Goal: Transaction & Acquisition: Purchase product/service

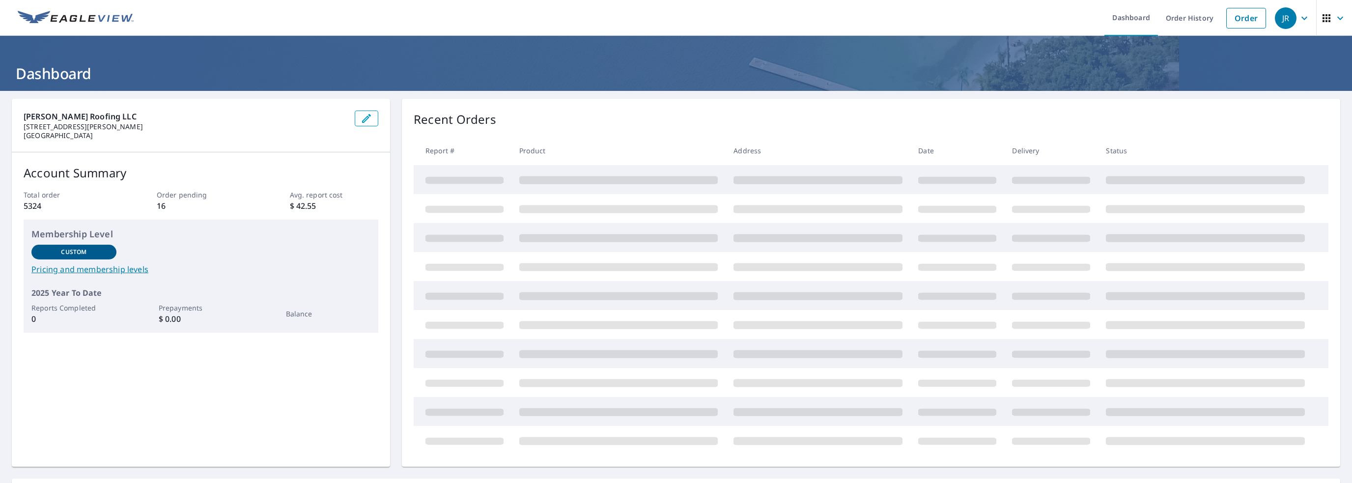
click at [1228, 19] on link "Order" at bounding box center [1247, 18] width 40 height 21
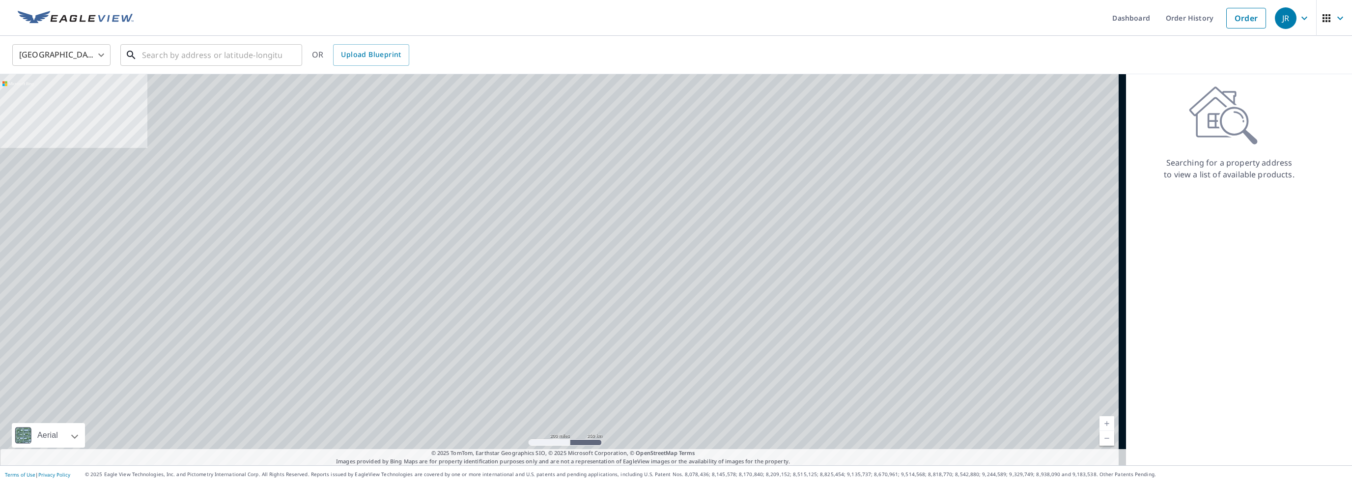
click at [149, 56] on input "text" at bounding box center [212, 55] width 140 height 28
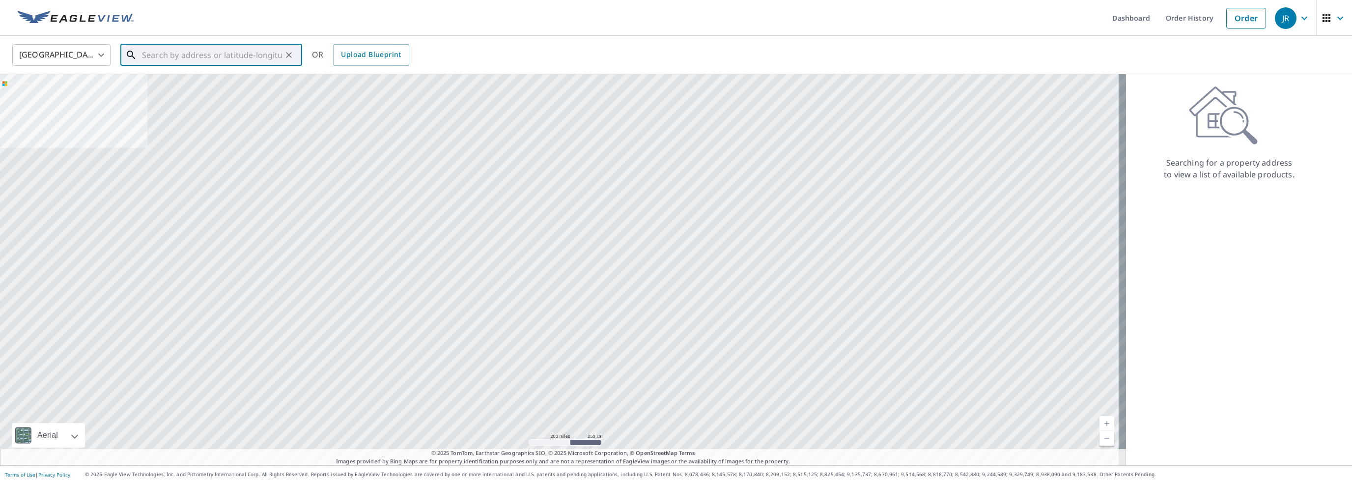
paste input "[STREET_ADDRESS]"
type input "[STREET_ADDRESS]"
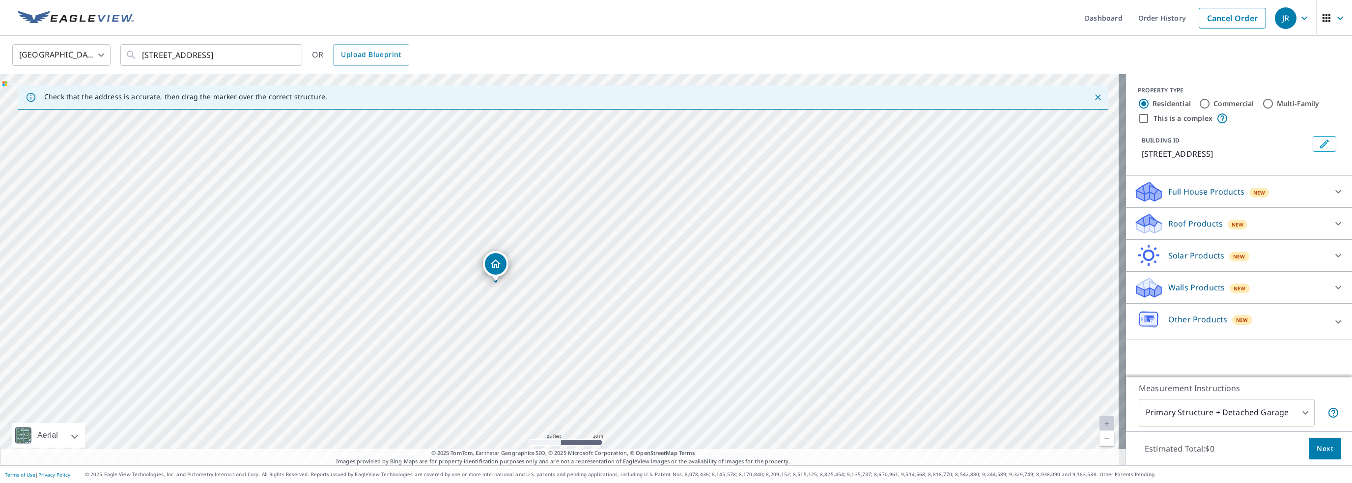
click at [1327, 221] on div at bounding box center [1339, 224] width 24 height 24
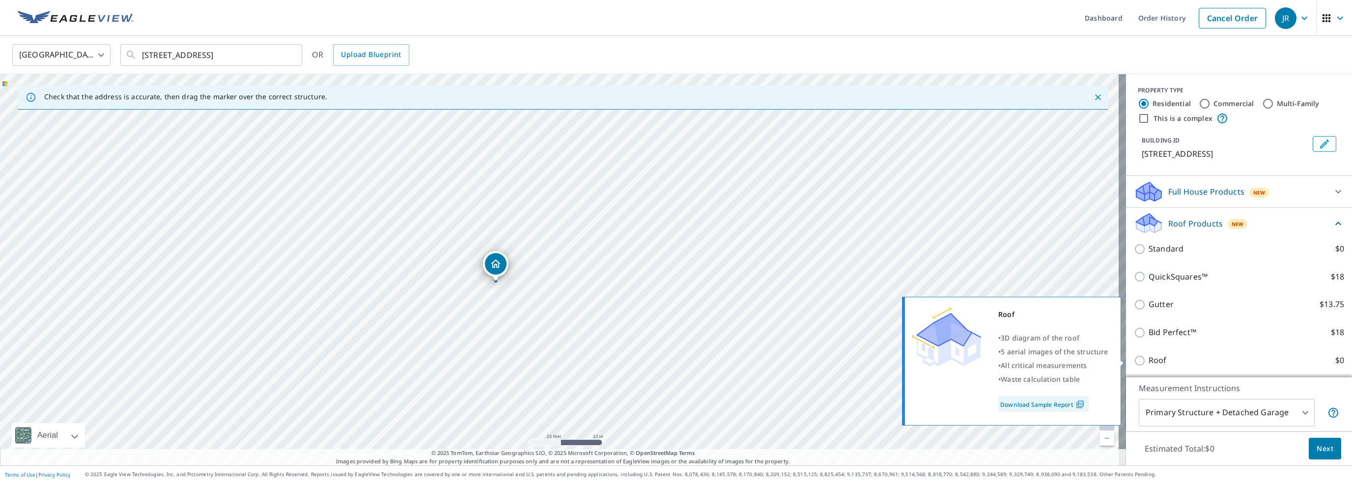
click at [1149, 362] on p "Roof" at bounding box center [1158, 360] width 18 height 12
click at [1142, 362] on input "Roof $0" at bounding box center [1141, 361] width 15 height 12
checkbox input "true"
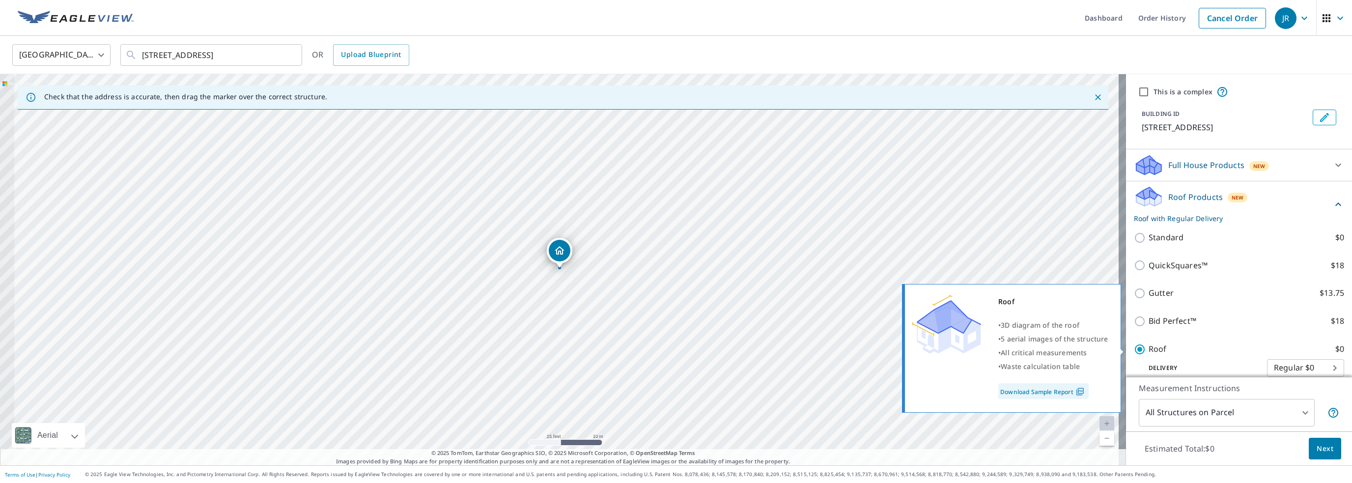
type input "3"
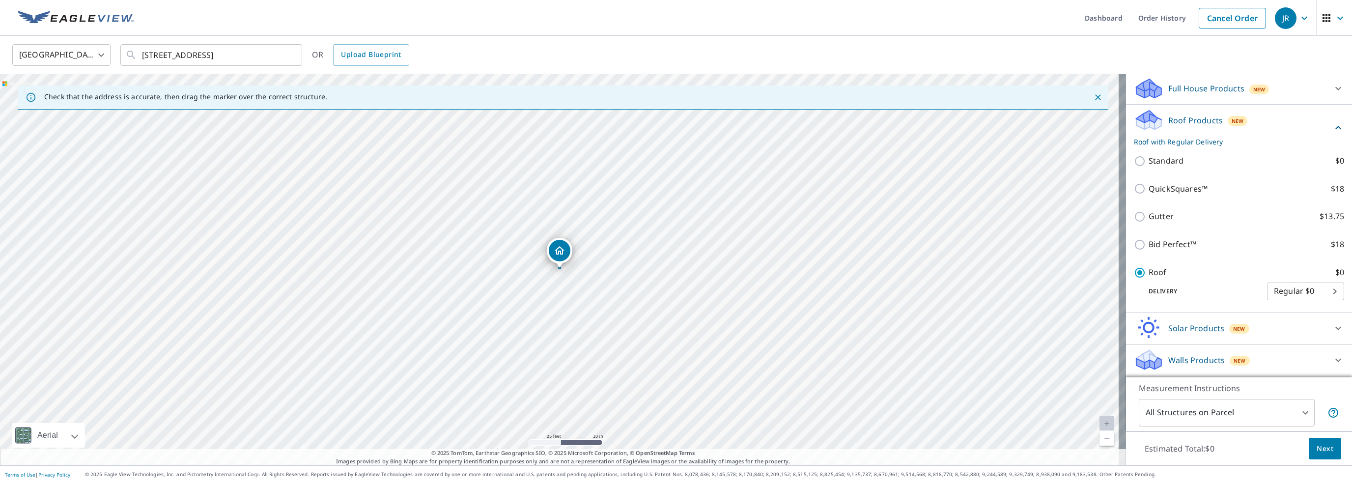
scroll to position [111, 0]
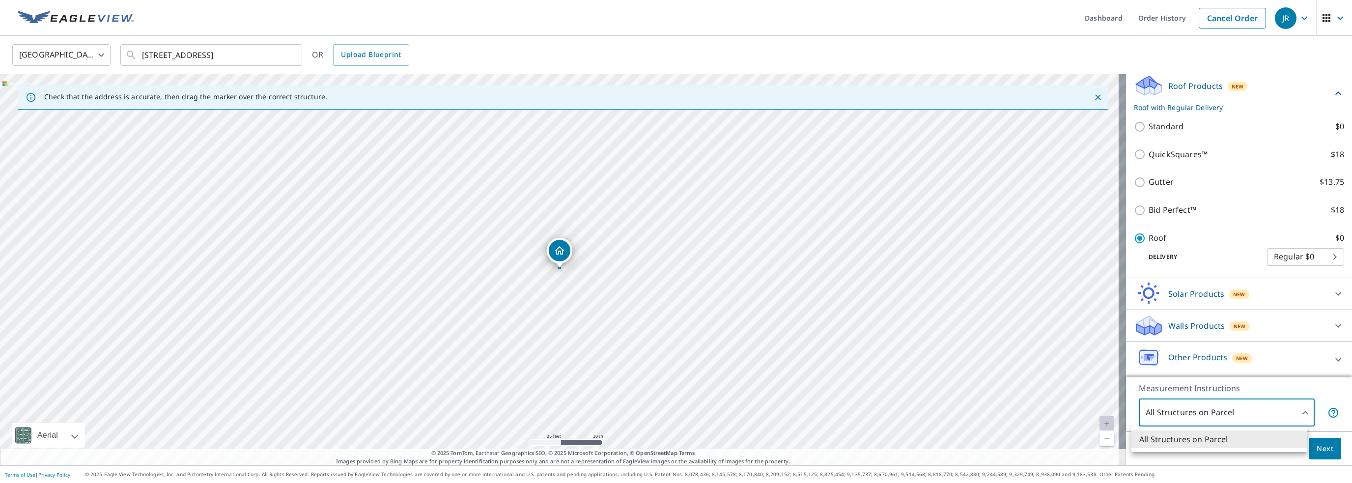
click at [1255, 408] on body "[PERSON_NAME] Dashboard Order History Cancel Order JR United States US ​ [STREE…" at bounding box center [676, 241] width 1352 height 483
click at [1255, 408] on div at bounding box center [676, 241] width 1352 height 483
click at [1317, 448] on span "Next" at bounding box center [1325, 449] width 17 height 12
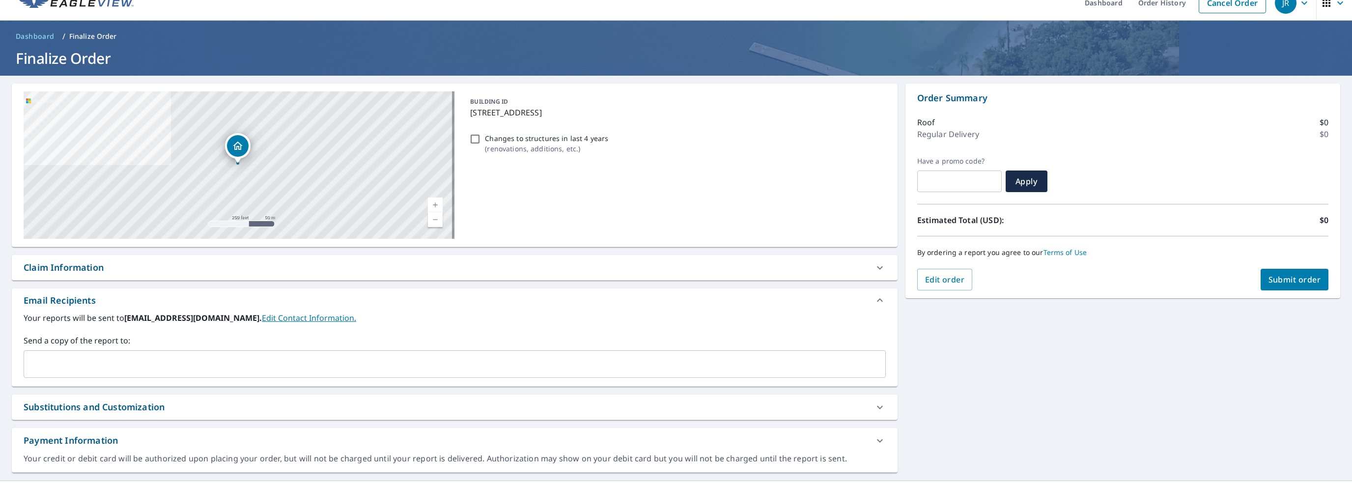
scroll to position [29, 0]
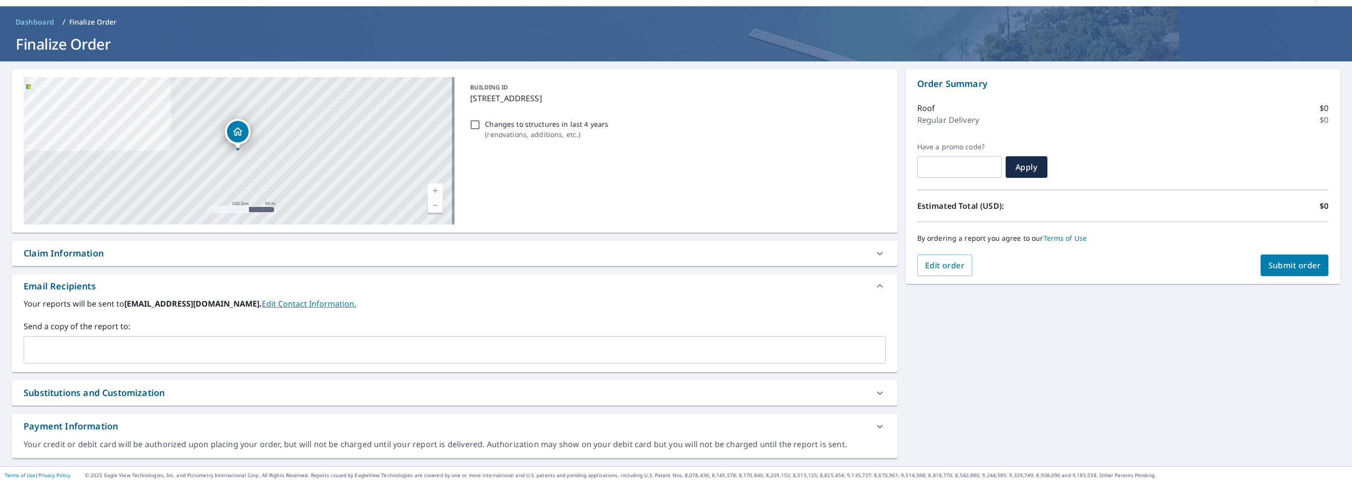
click at [99, 343] on input "text" at bounding box center [447, 350] width 839 height 19
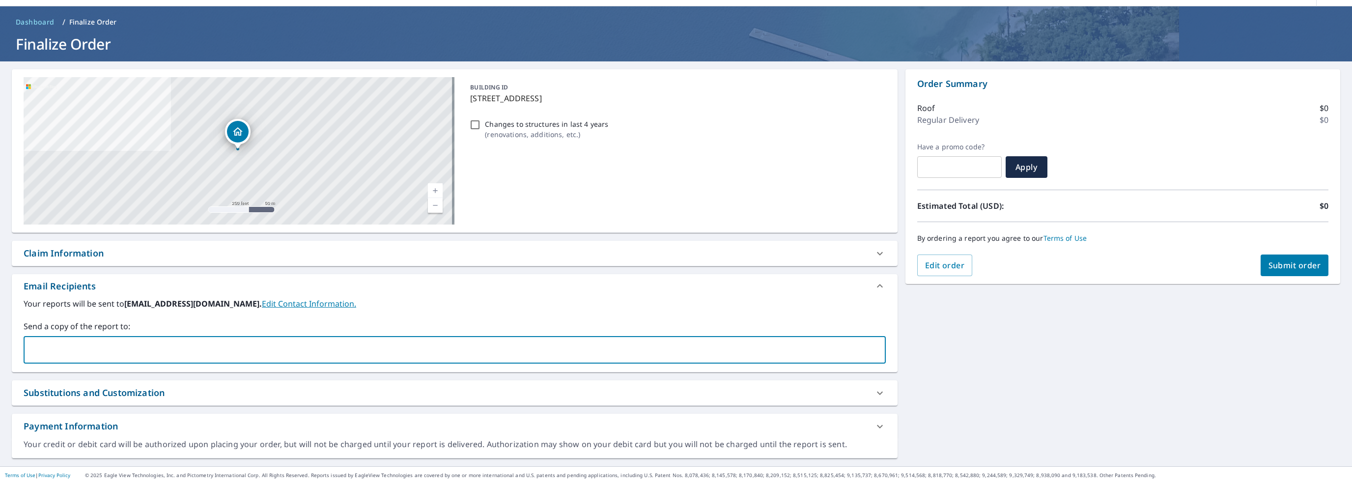
type input "[PERSON_NAME][EMAIL_ADDRESS][DOMAIN_NAME]"
click at [138, 256] on div "Claim Information" at bounding box center [446, 253] width 845 height 13
checkbox input "true"
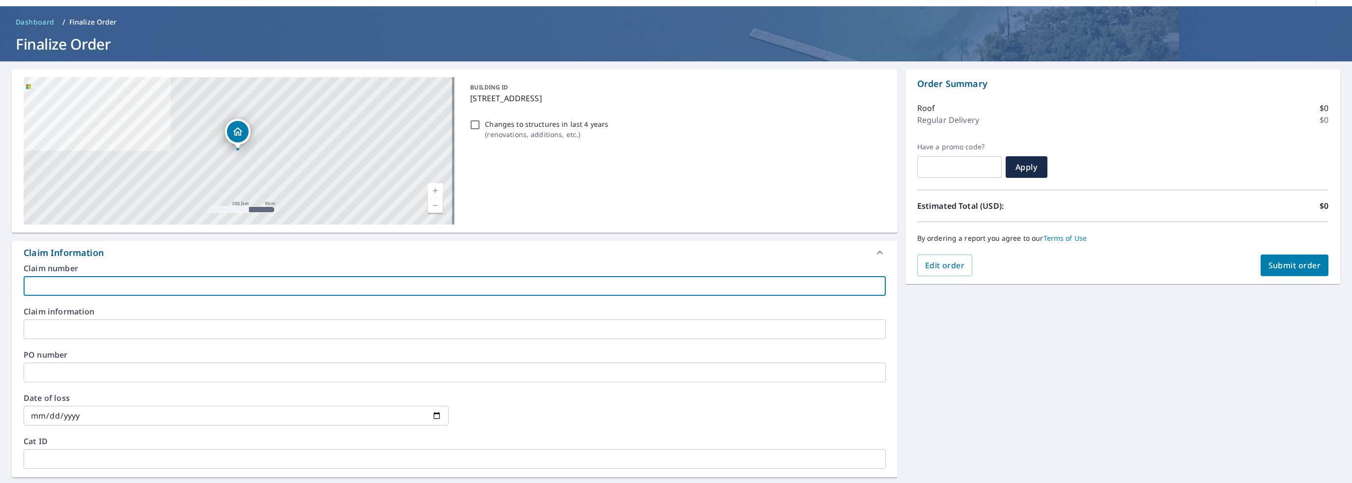
click at [104, 288] on input "text" at bounding box center [455, 286] width 862 height 20
type input "A"
checkbox input "true"
type input "Ad"
checkbox input "true"
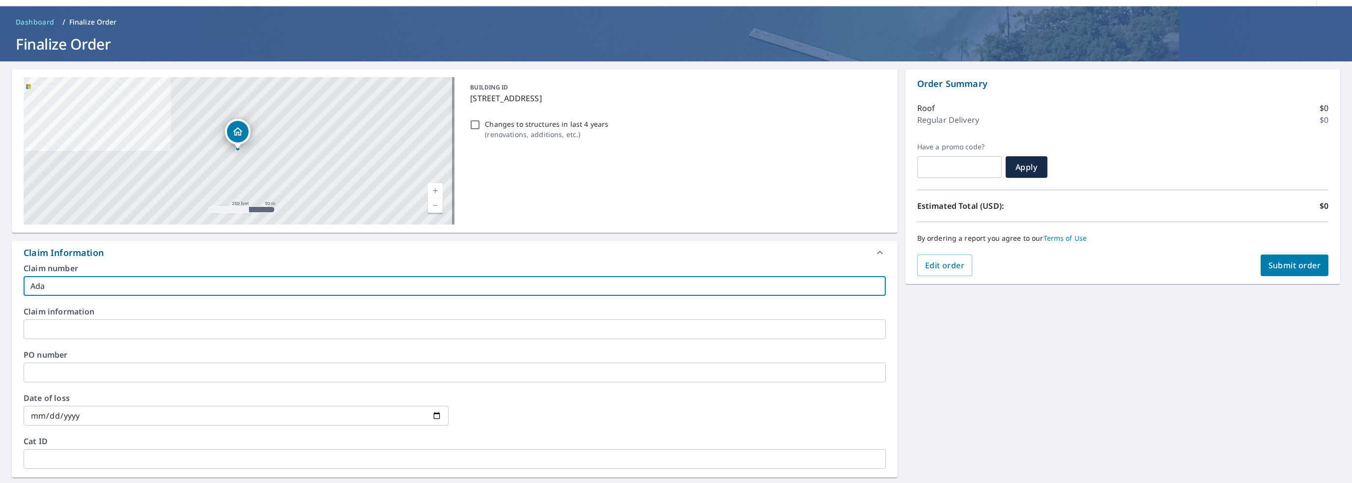
type input "[PERSON_NAME]"
checkbox input "true"
type input "[PERSON_NAME]"
checkbox input "true"
type input "[PERSON_NAME]"
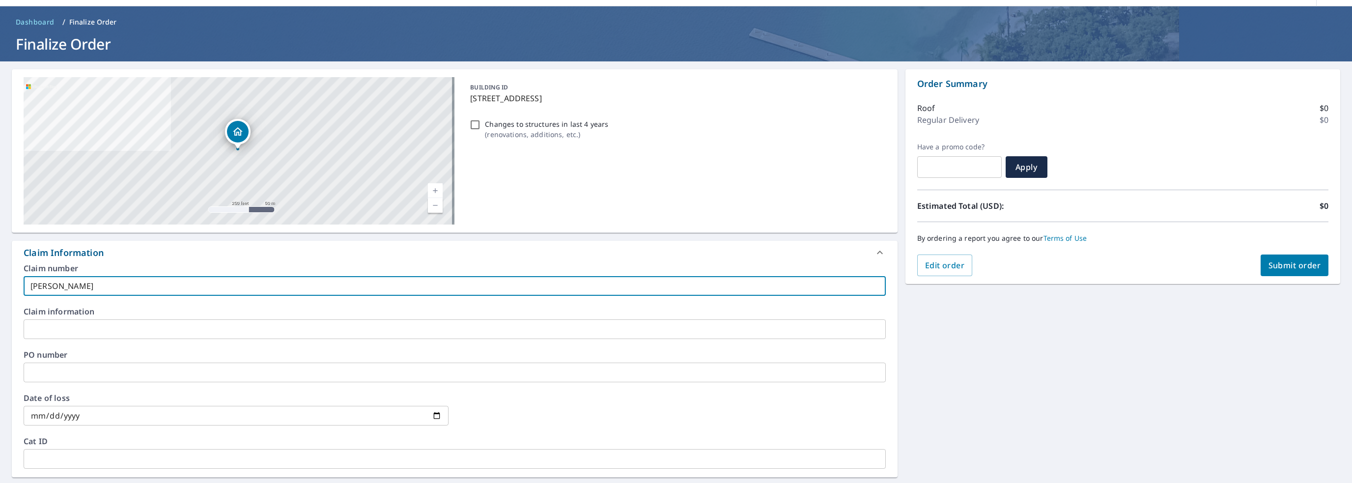
checkbox input "true"
type input "[PERSON_NAME]"
checkbox input "true"
type input "[PERSON_NAME]"
checkbox input "true"
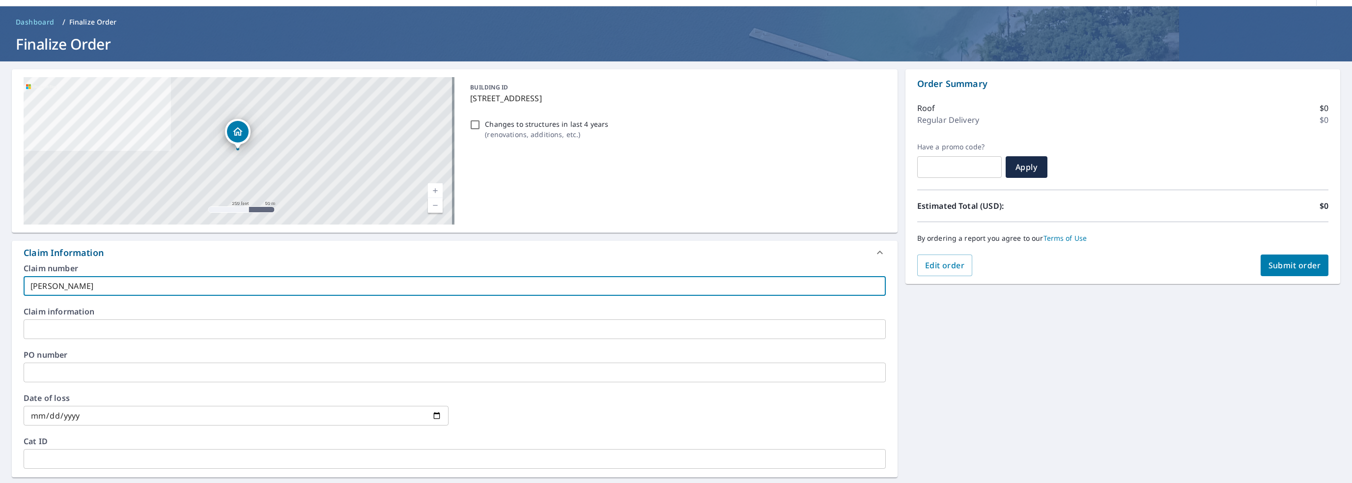
type input "[PERSON_NAME]"
checkbox input "true"
type input "[PERSON_NAME]"
checkbox input "true"
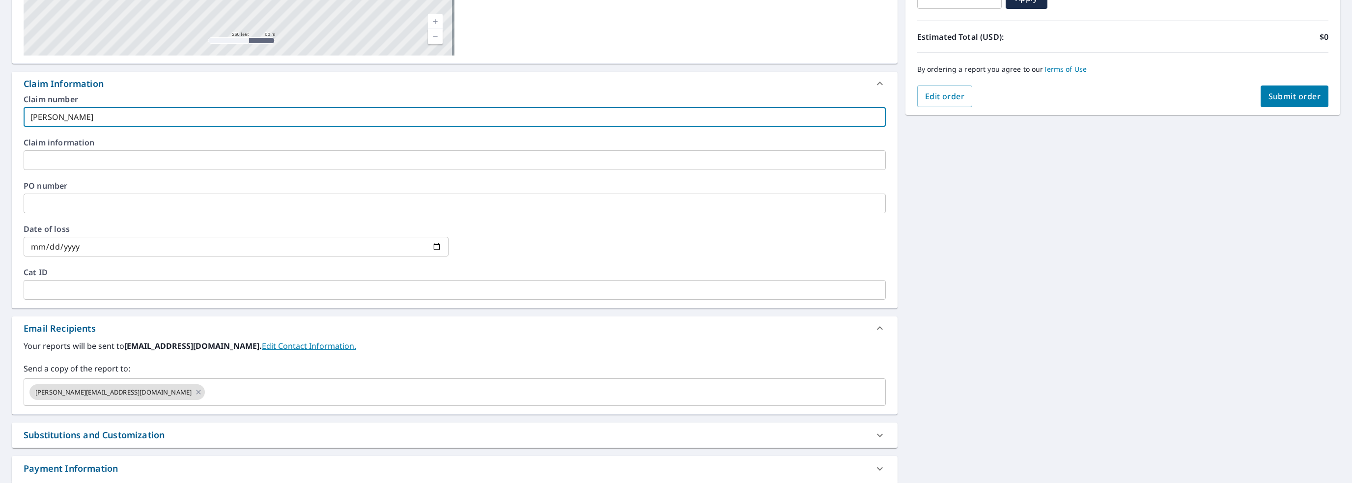
scroll to position [0, 0]
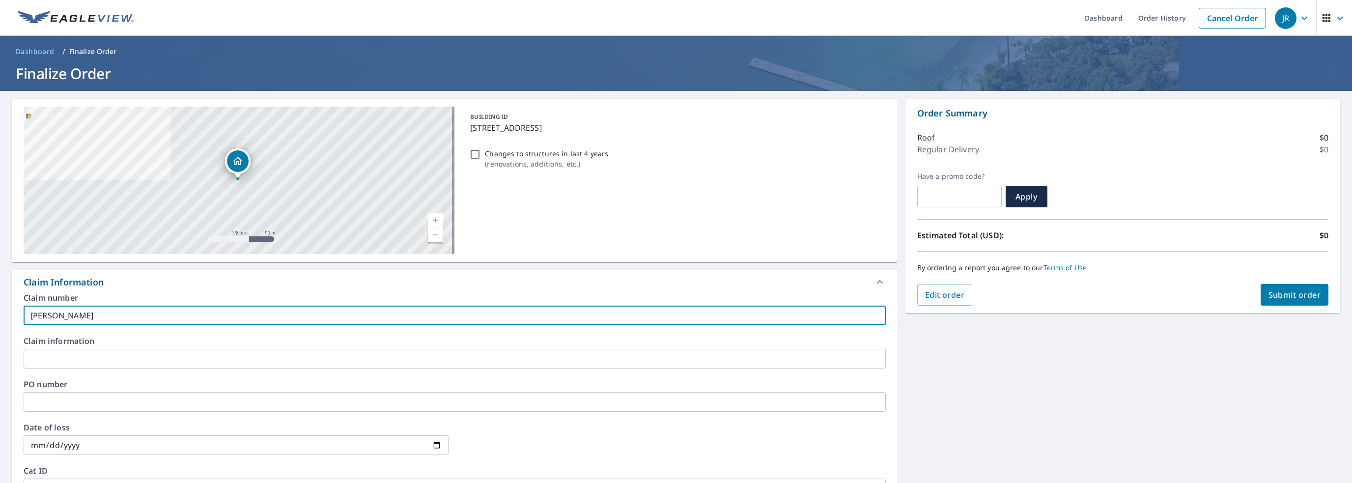
type input "[PERSON_NAME]"
click at [1280, 296] on span "Submit order" at bounding box center [1295, 294] width 53 height 11
checkbox input "true"
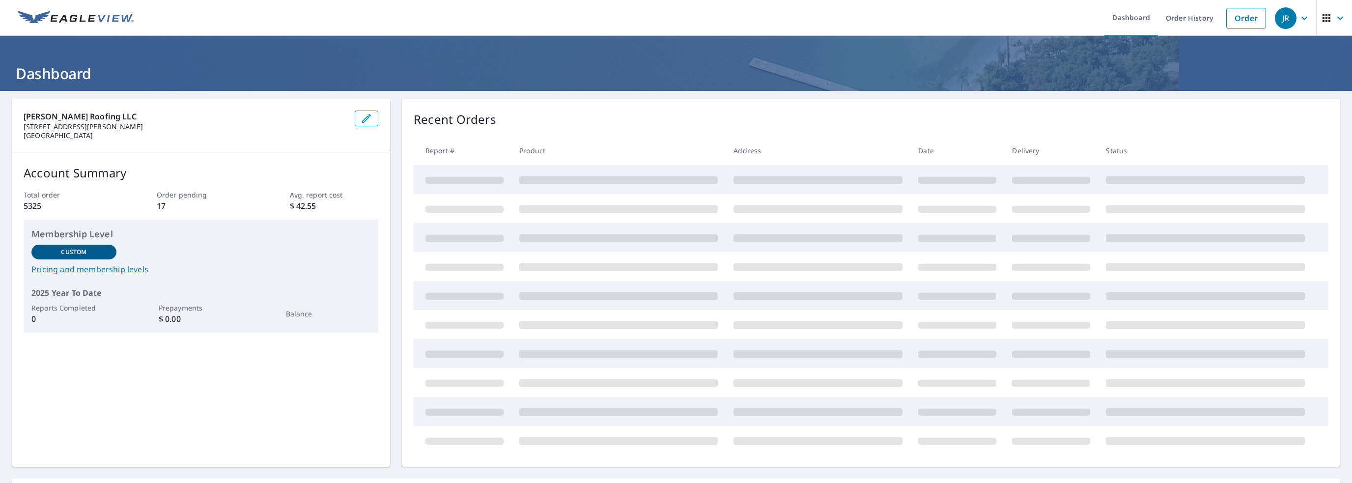
click at [1241, 13] on link "Order" at bounding box center [1247, 18] width 40 height 21
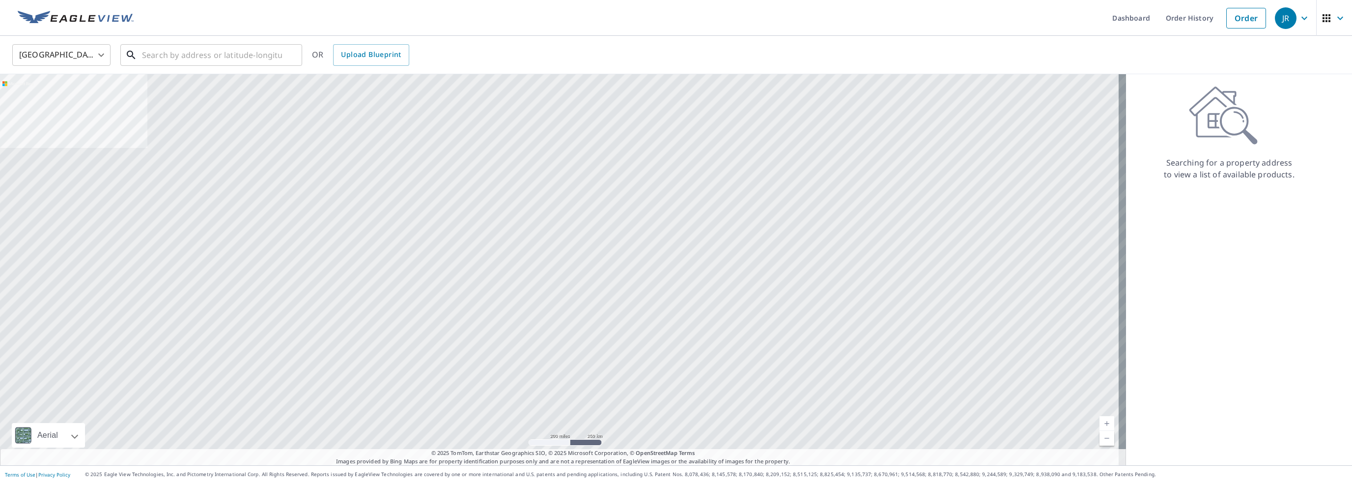
click at [236, 50] on input "text" at bounding box center [212, 55] width 140 height 28
paste input "1305 North Smith St • Wichita, KS 67212 JobNimbus"
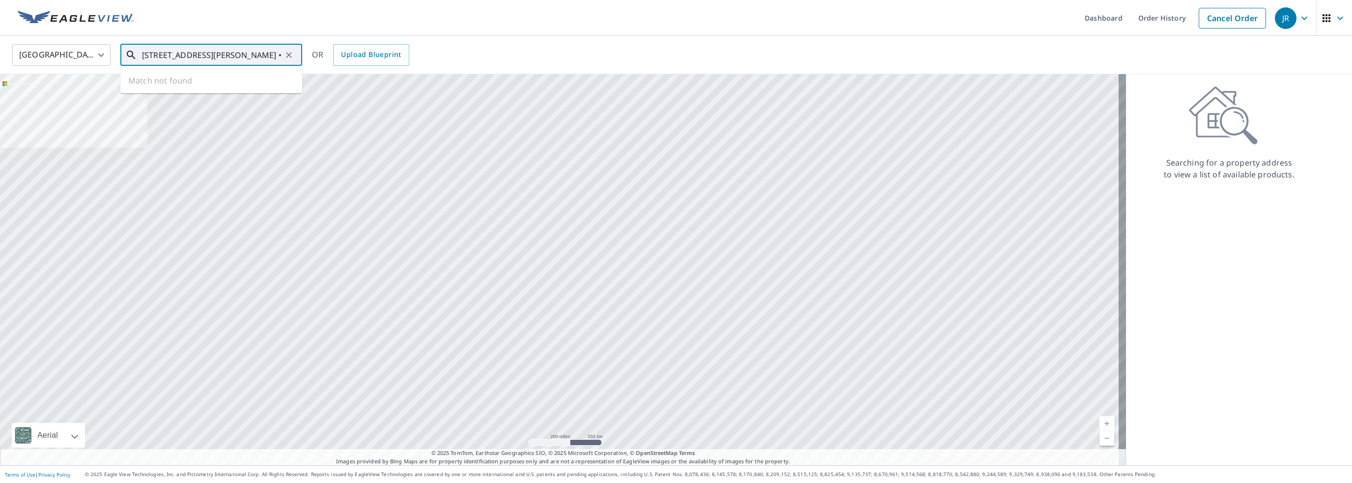
scroll to position [0, 55]
click at [169, 55] on input "1305 North Smith St • Wichita, KS 67212 JobNimbus" at bounding box center [212, 55] width 140 height 28
drag, startPoint x: 240, startPoint y: 54, endPoint x: 439, endPoint y: 49, distance: 199.6
click at [439, 56] on div "United States US ​ 1305 North Smith St Wichita, KS 67212 JobNimbus ​ Match not …" at bounding box center [673, 54] width 1336 height 23
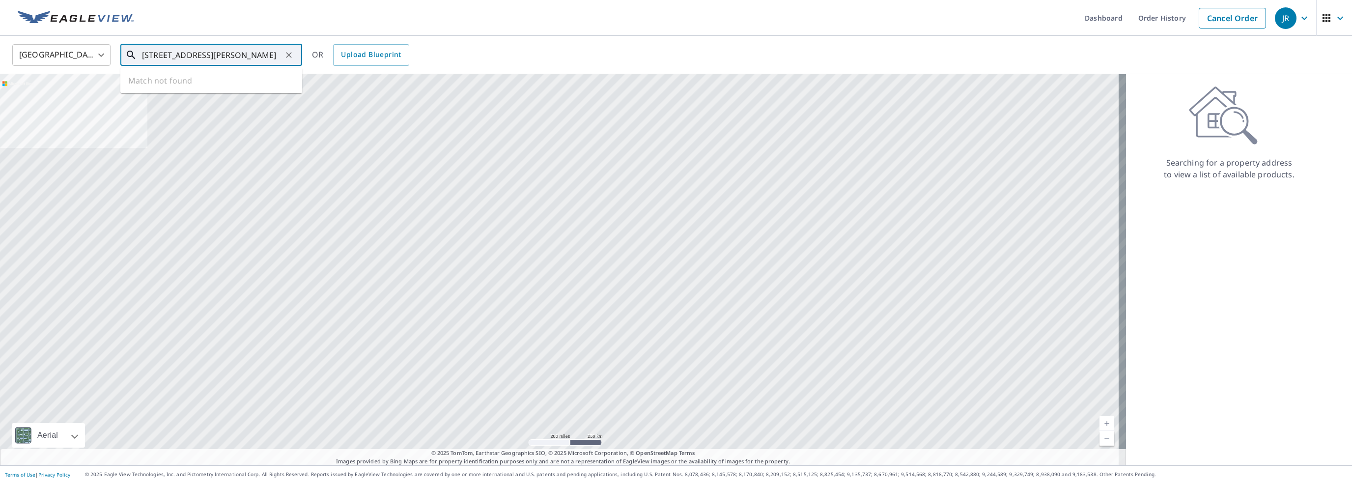
scroll to position [0, 8]
click at [191, 85] on span "1305 N Smith St" at bounding box center [217, 84] width 154 height 12
type input "1305 N Smith St Wichita, KS 67212"
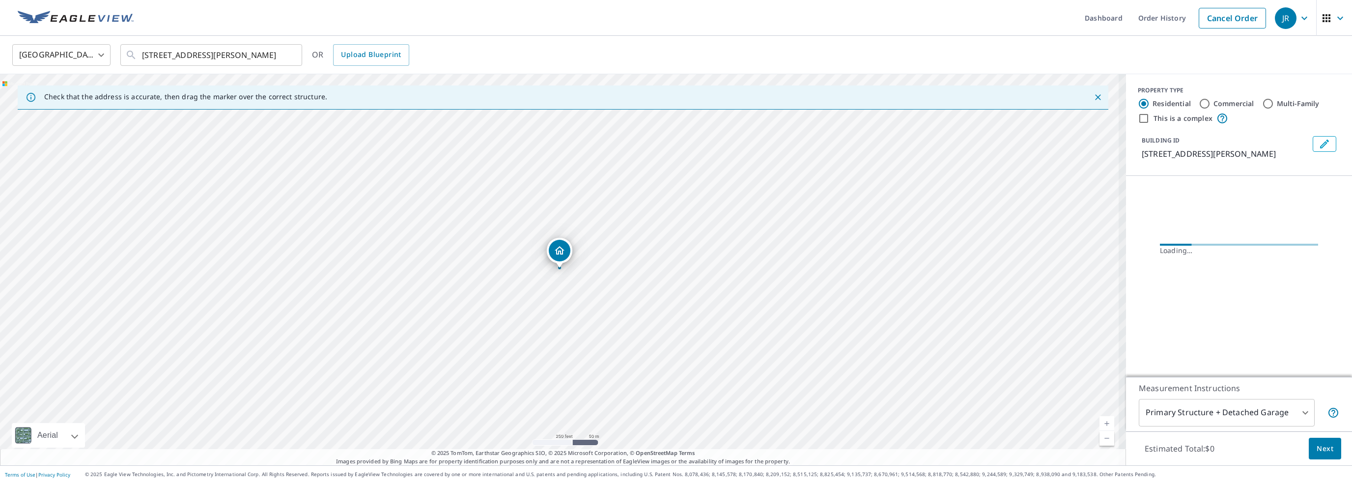
scroll to position [0, 0]
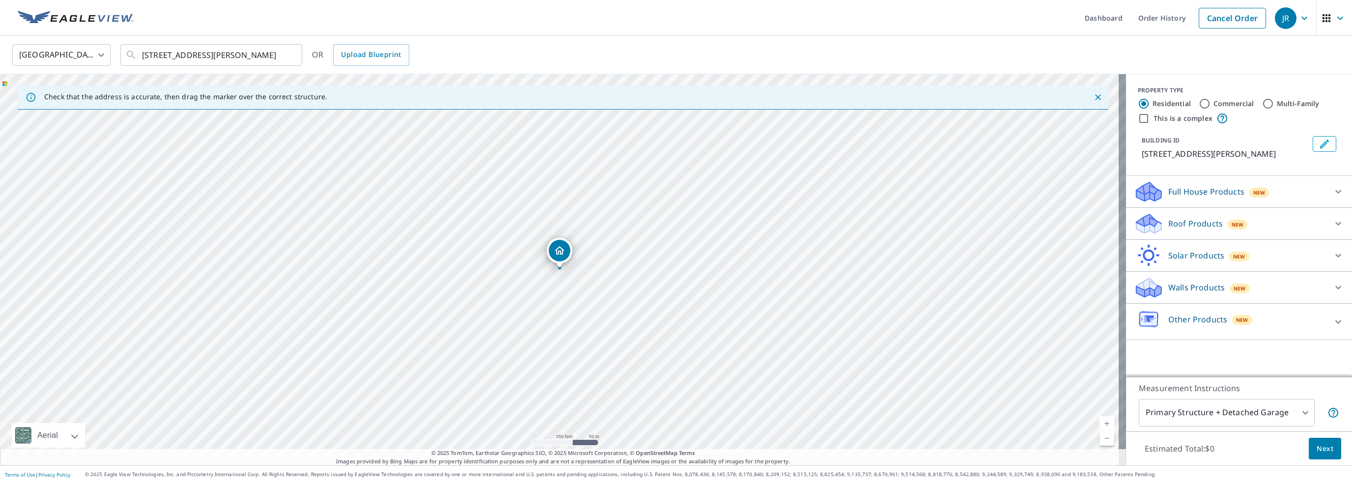
click at [1206, 224] on p "Roof Products" at bounding box center [1196, 224] width 55 height 12
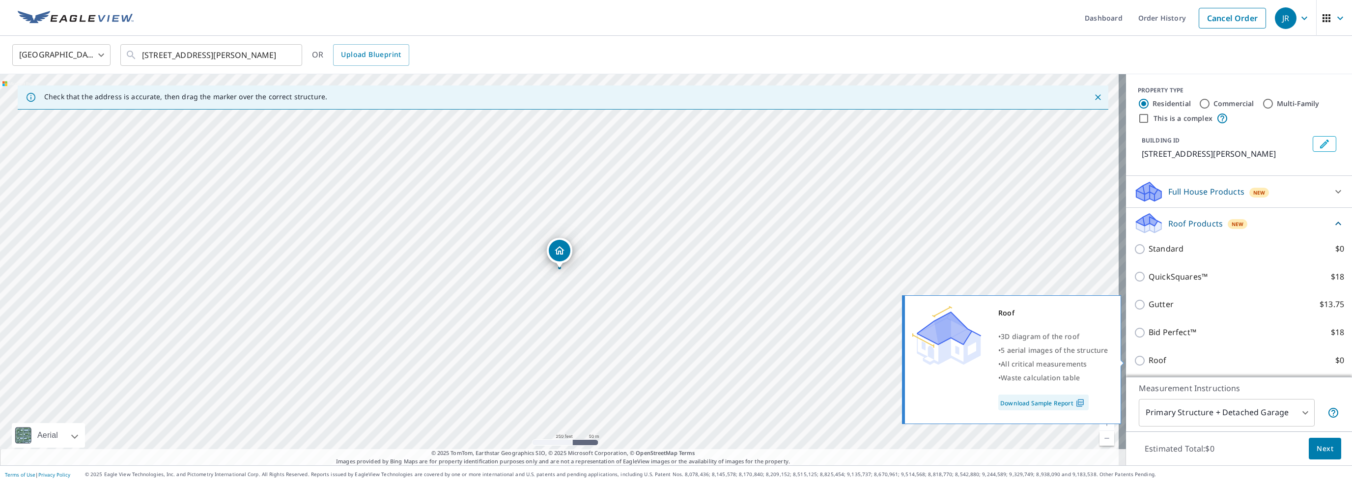
click at [1149, 360] on p "Roof" at bounding box center [1158, 360] width 18 height 12
click at [1134, 361] on input "Roof $0" at bounding box center [1141, 361] width 15 height 12
checkbox input "true"
type input "3"
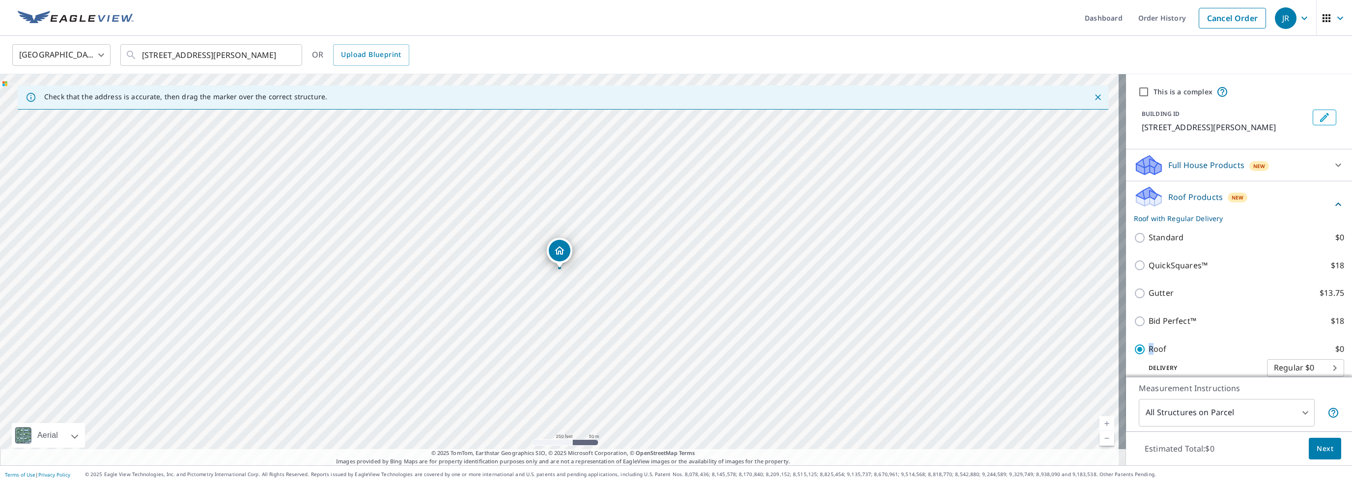
scroll to position [111, 0]
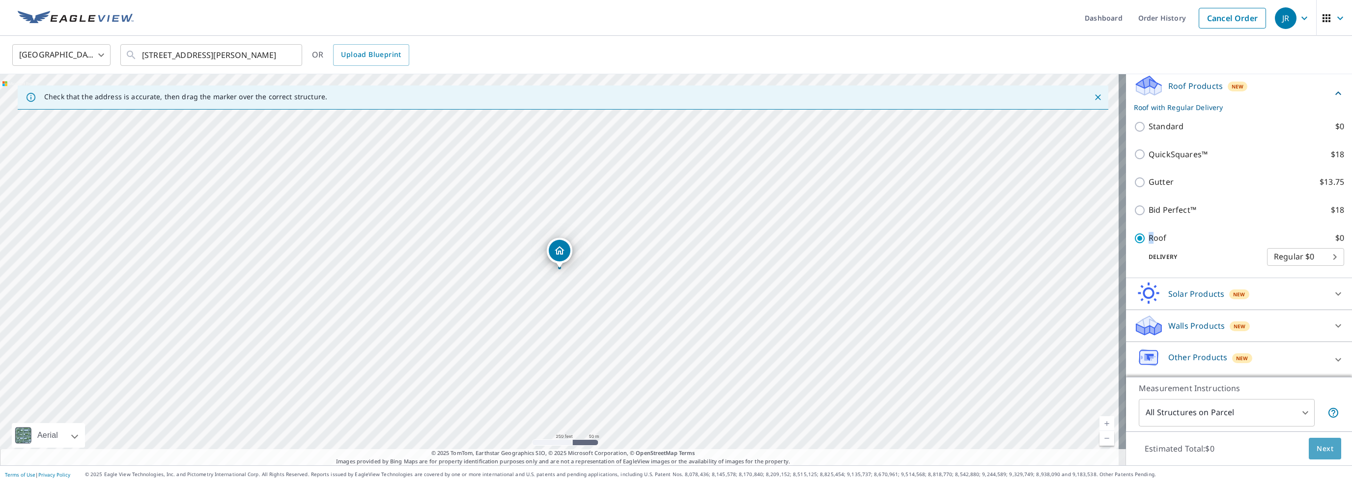
click at [1317, 453] on span "Next" at bounding box center [1325, 449] width 17 height 12
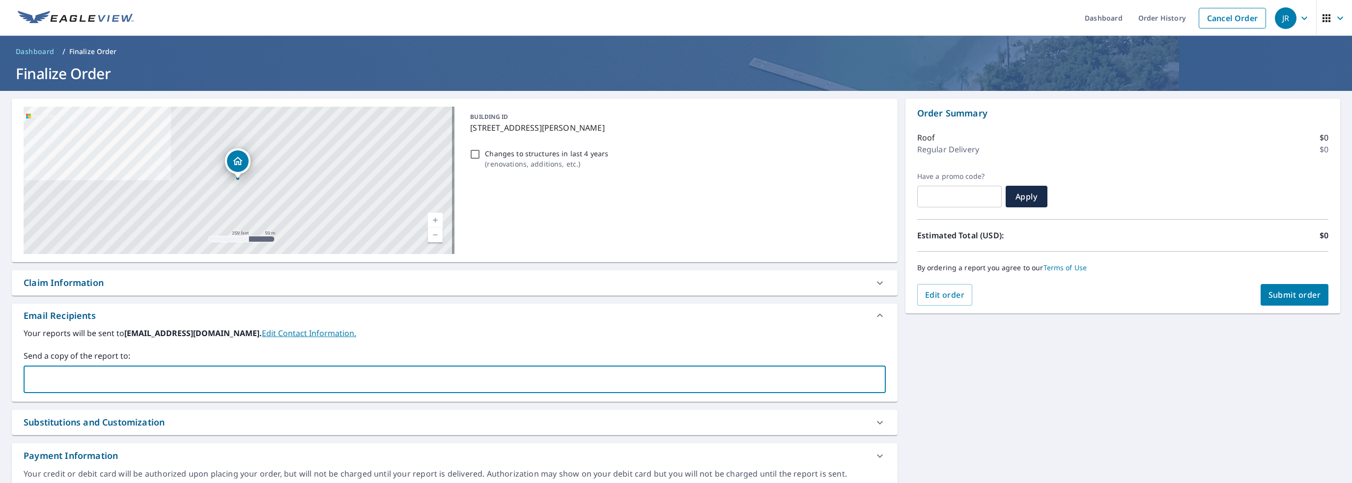
click at [173, 378] on input "text" at bounding box center [447, 379] width 839 height 19
type input "[PERSON_NAME][EMAIL_ADDRESS][DOMAIN_NAME]"
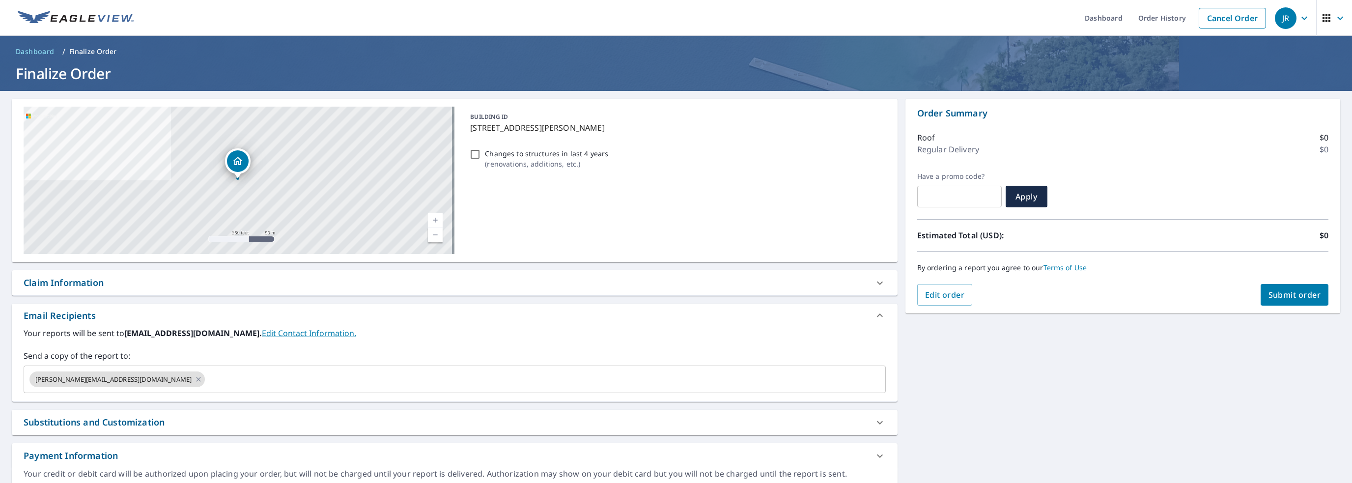
click at [133, 282] on div "Claim Information" at bounding box center [446, 282] width 845 height 13
checkbox input "true"
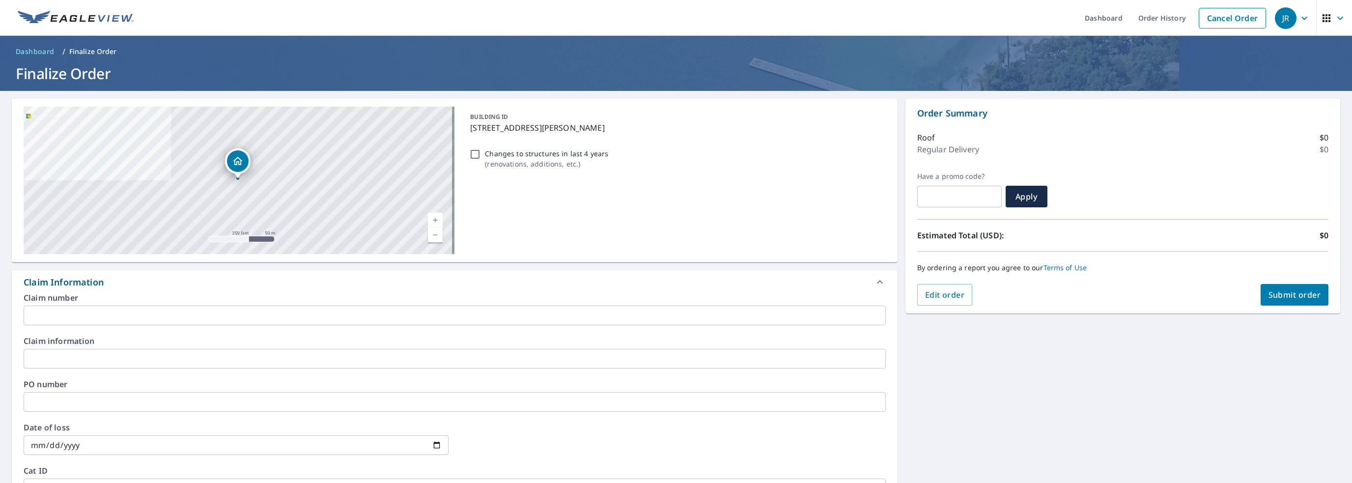
click at [122, 318] on input "text" at bounding box center [455, 316] width 862 height 20
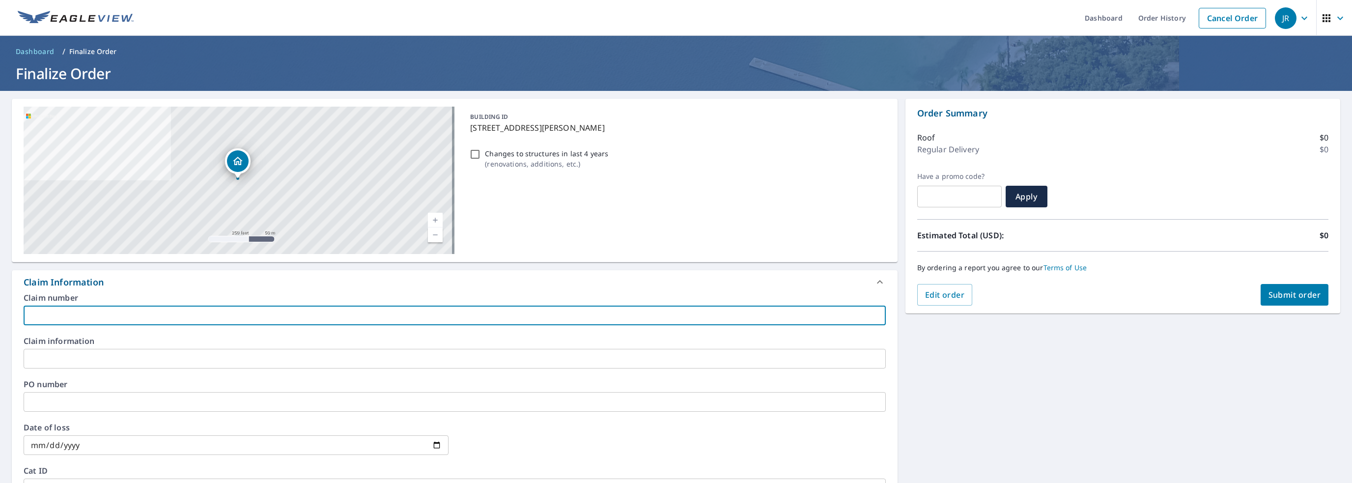
type input "J"
checkbox input "true"
type input "Je"
checkbox input "true"
type input "Jen"
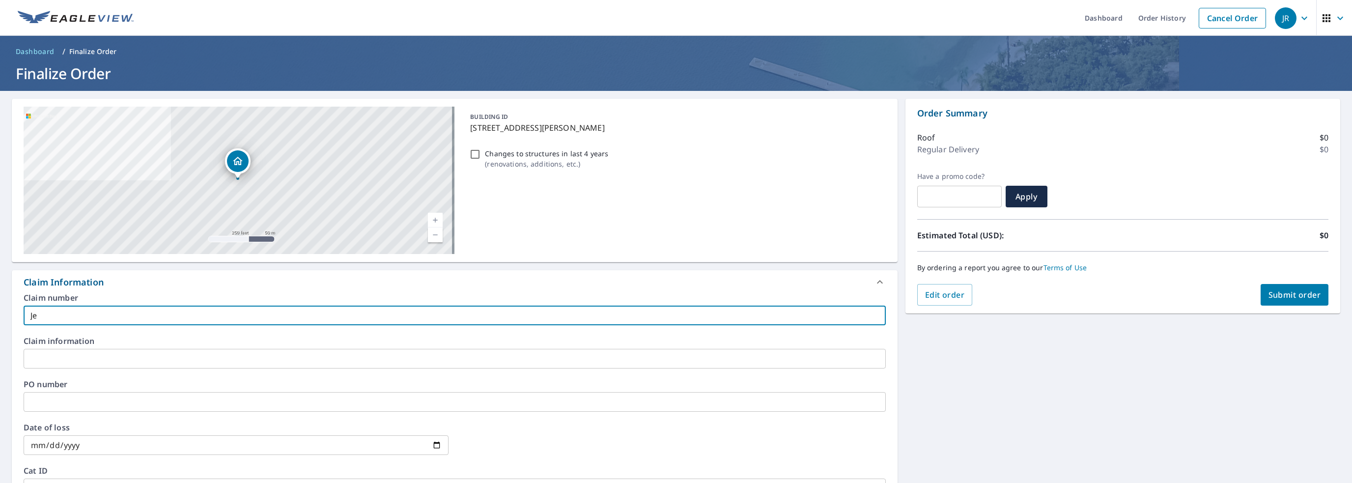
checkbox input "true"
type input "Jeni"
checkbox input "true"
type input "Jen"
checkbox input "true"
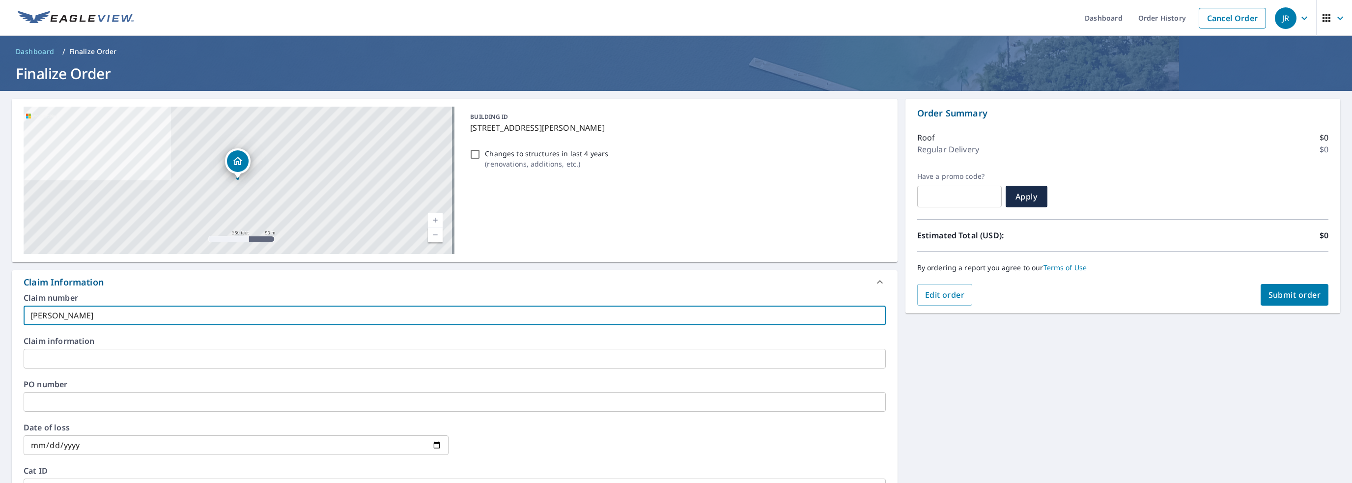
type input "Jenn"
checkbox input "true"
type input "Jenni"
checkbox input "true"
type input "Jennif"
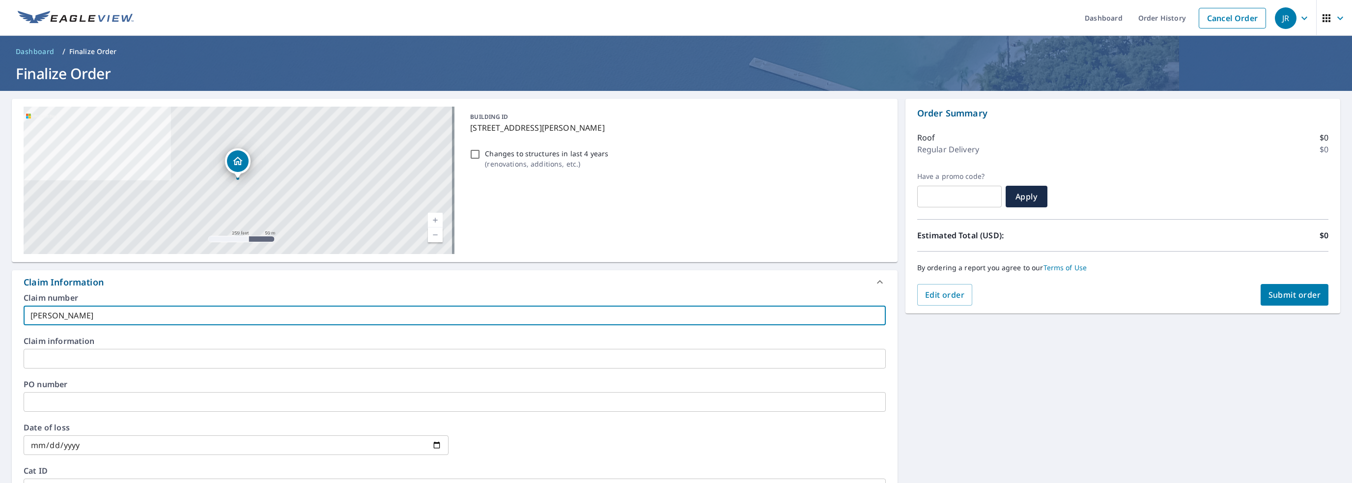
checkbox input "true"
type input "Jennife"
checkbox input "true"
type input "Jennifer"
checkbox input "true"
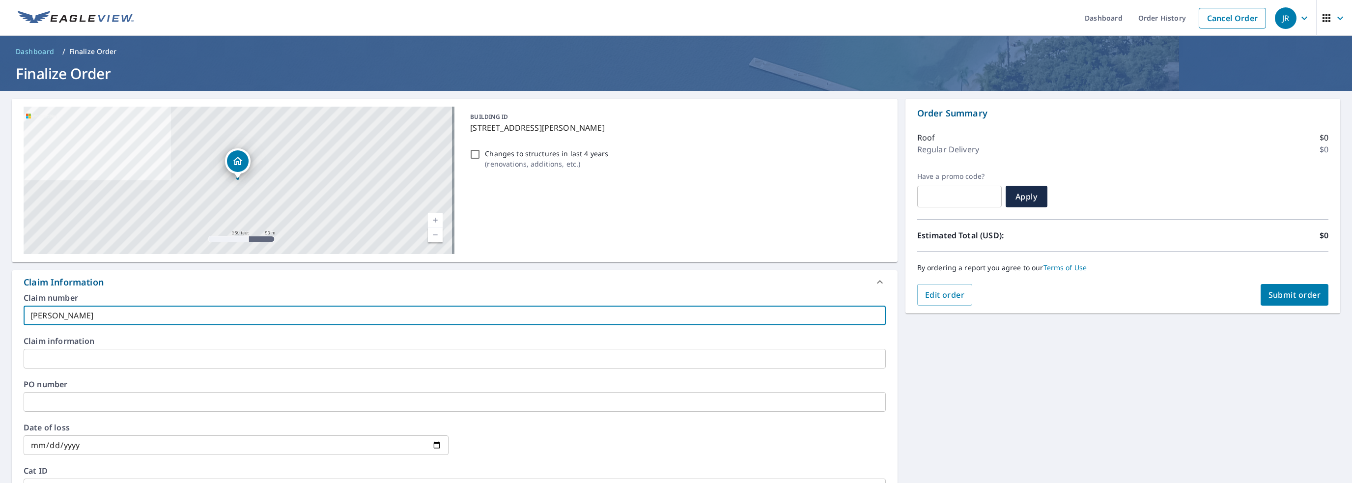
type input "Jennifer"
checkbox input "true"
type input "Jennifer L"
checkbox input "true"
type input "Jennifer Li"
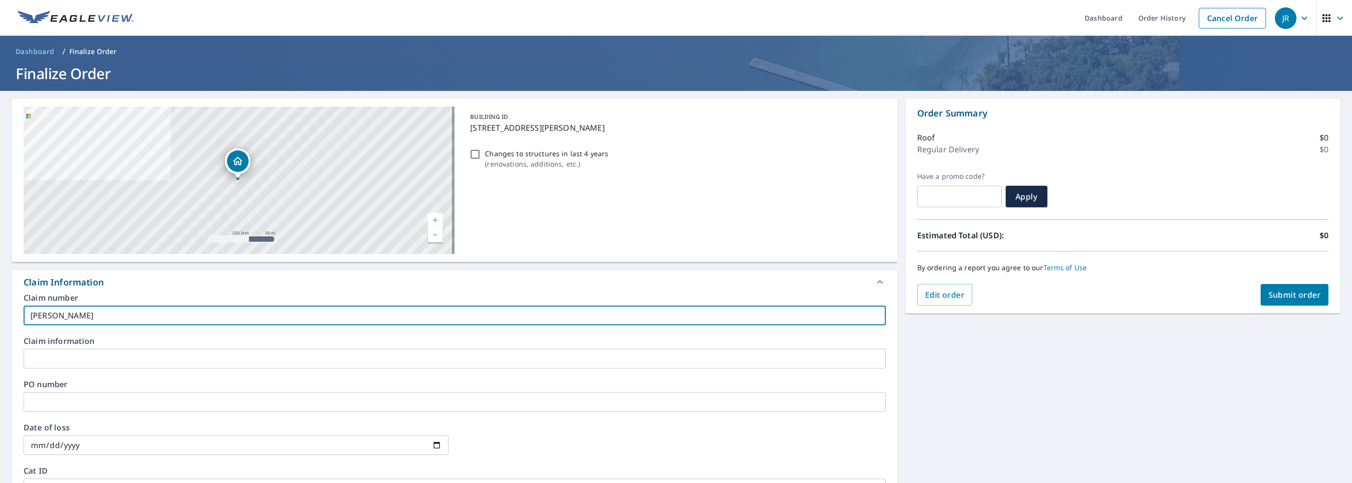
checkbox input "true"
type input "Jennifer Lig"
checkbox input "true"
type input "Jennifer Ligh"
checkbox input "true"
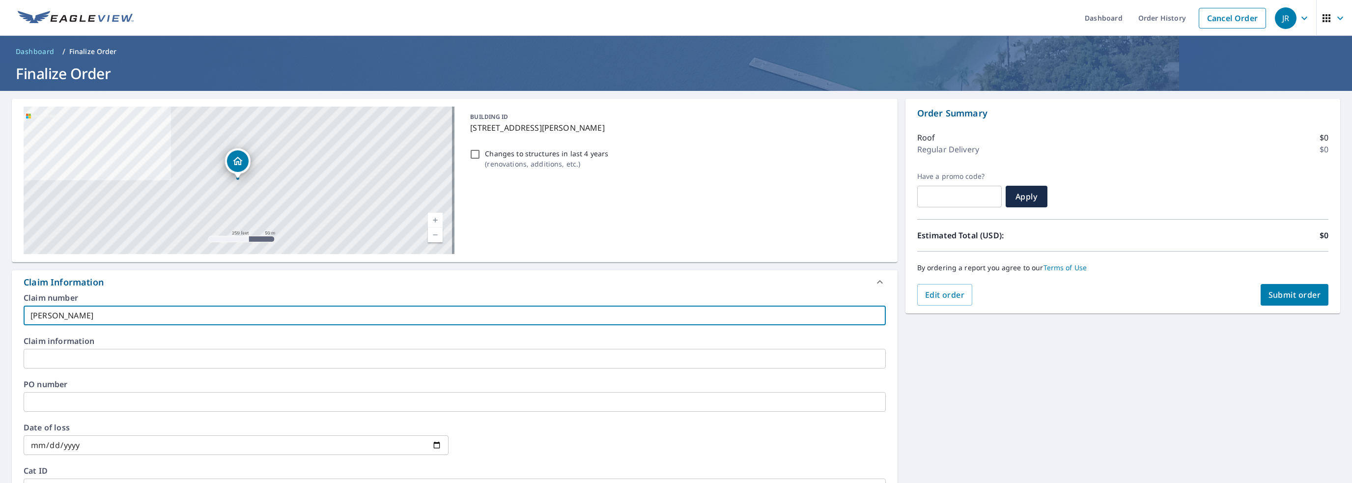
type input "Jennifer Light"
checkbox input "true"
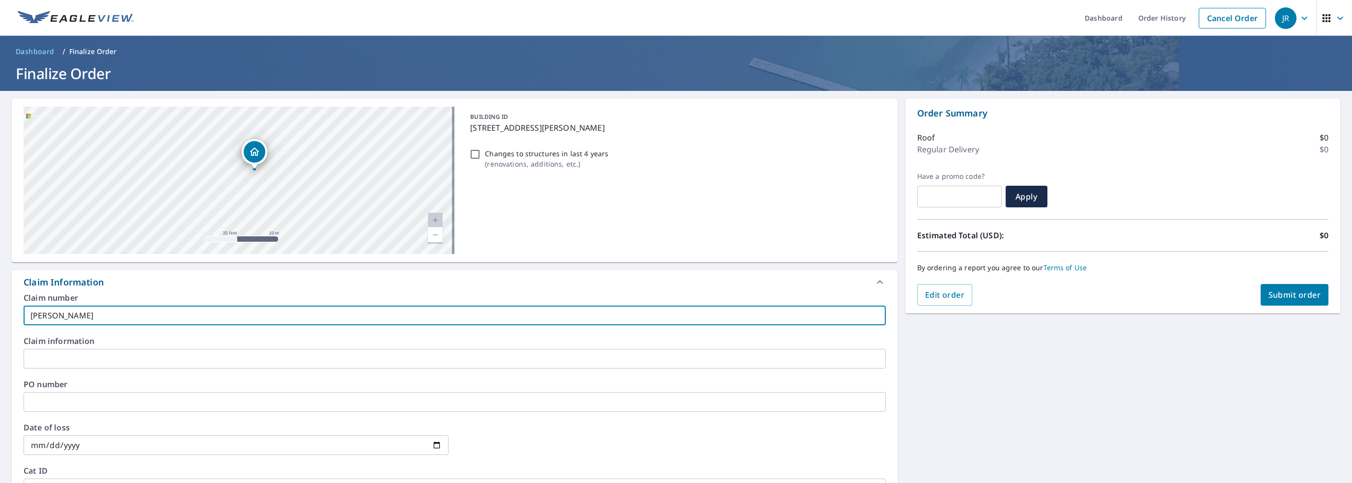
type input "Jennifer Light"
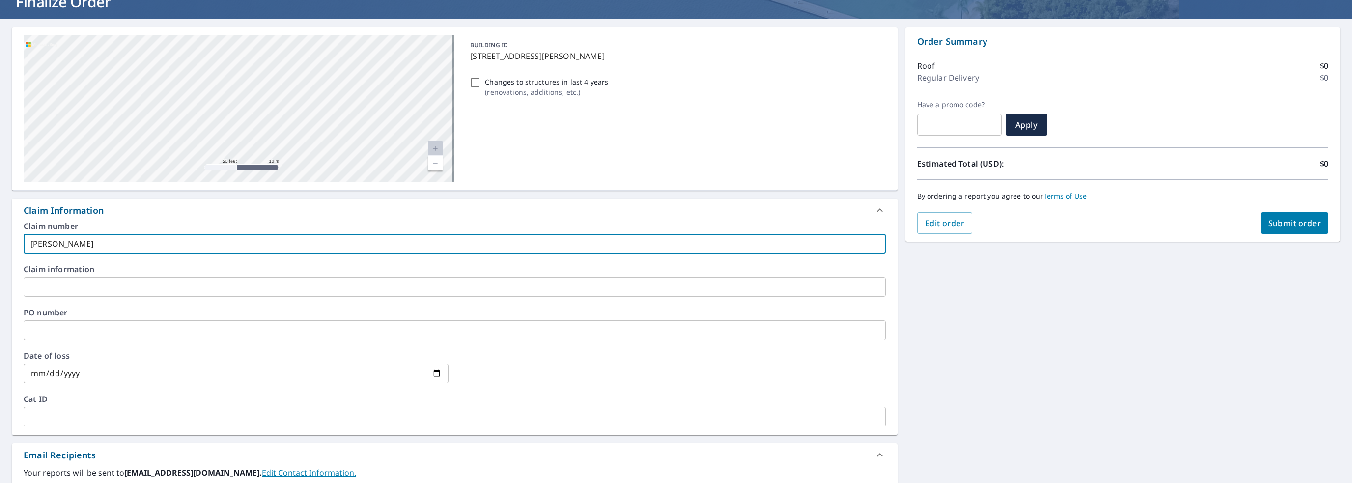
scroll to position [44, 0]
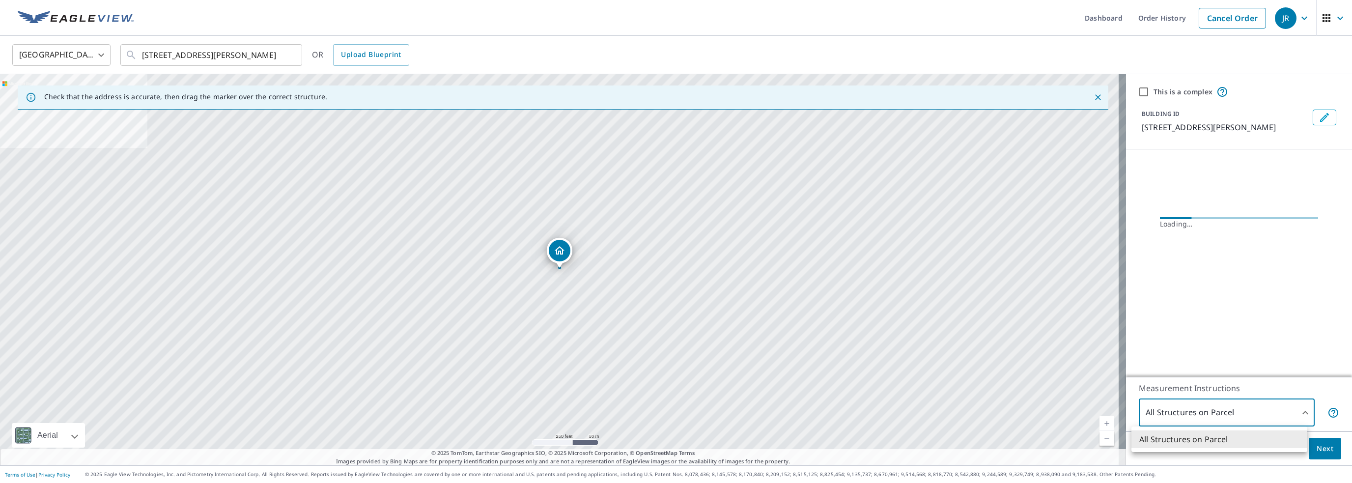
click at [1249, 422] on body "JR JR Dashboard Order History Cancel Order JR United States US ​ 1305 N Smith S…" at bounding box center [676, 241] width 1352 height 483
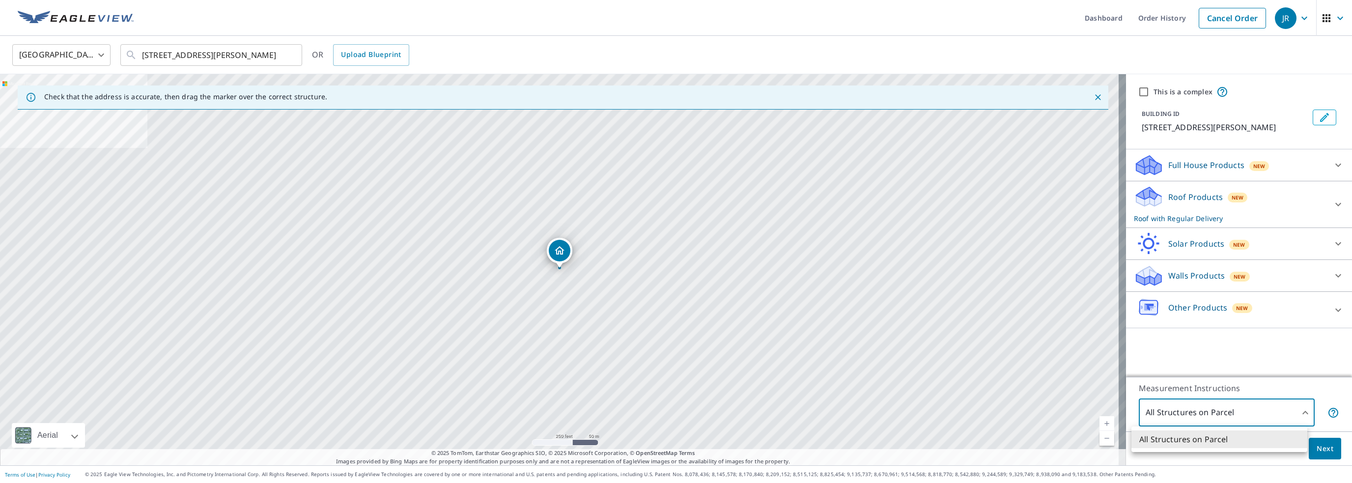
click at [1232, 416] on div at bounding box center [676, 241] width 1352 height 483
click at [1238, 412] on body "JR JR Dashboard Order History Cancel Order JR United States US ​ 1305 N Smith S…" at bounding box center [676, 241] width 1352 height 483
click at [1205, 360] on div at bounding box center [676, 241] width 1352 height 483
click at [1184, 193] on p "Roof Products" at bounding box center [1196, 197] width 55 height 12
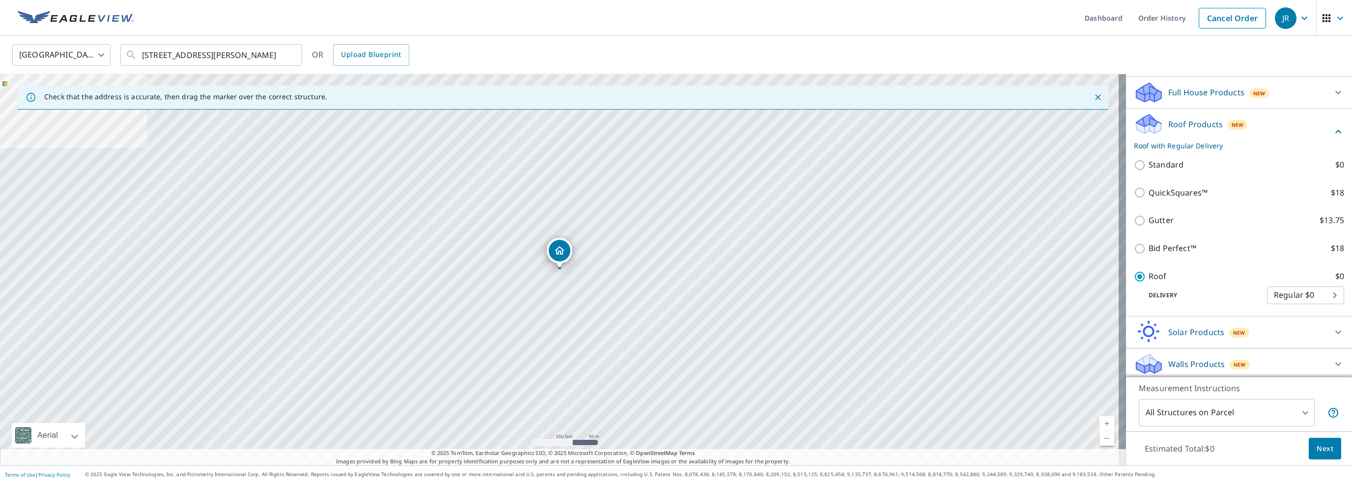
scroll to position [111, 0]
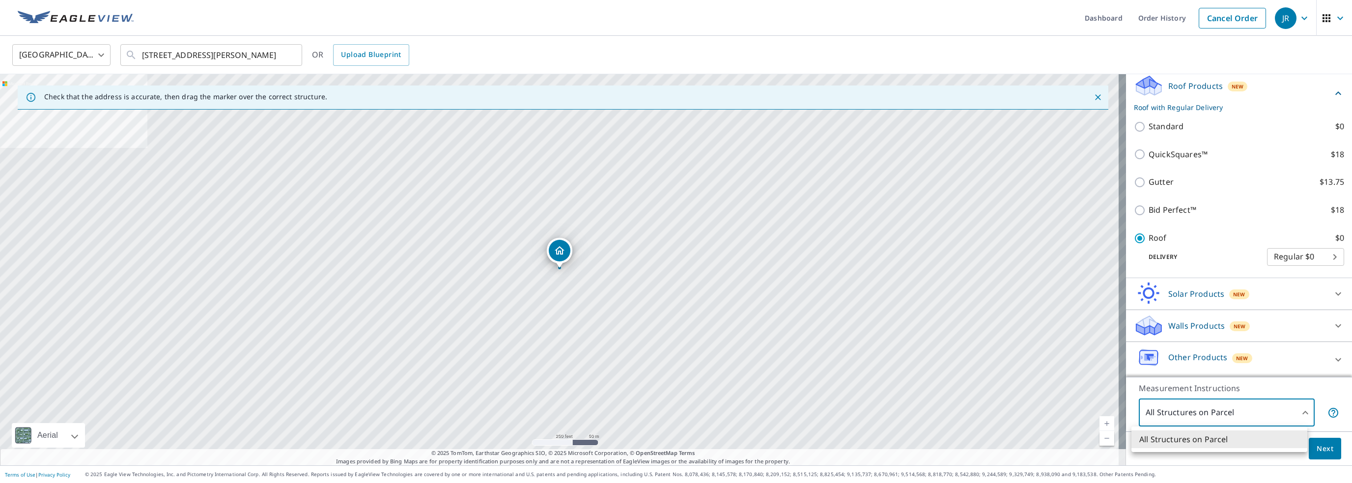
drag, startPoint x: 1226, startPoint y: 412, endPoint x: 1275, endPoint y: 411, distance: 48.7
click at [1229, 413] on body "JR JR Dashboard Order History Cancel Order JR United States US ​ 1305 N Smith S…" at bounding box center [676, 241] width 1352 height 483
click at [1256, 436] on li "All Structures on Parcel" at bounding box center [1220, 439] width 176 height 18
click at [1317, 448] on span "Next" at bounding box center [1325, 449] width 17 height 12
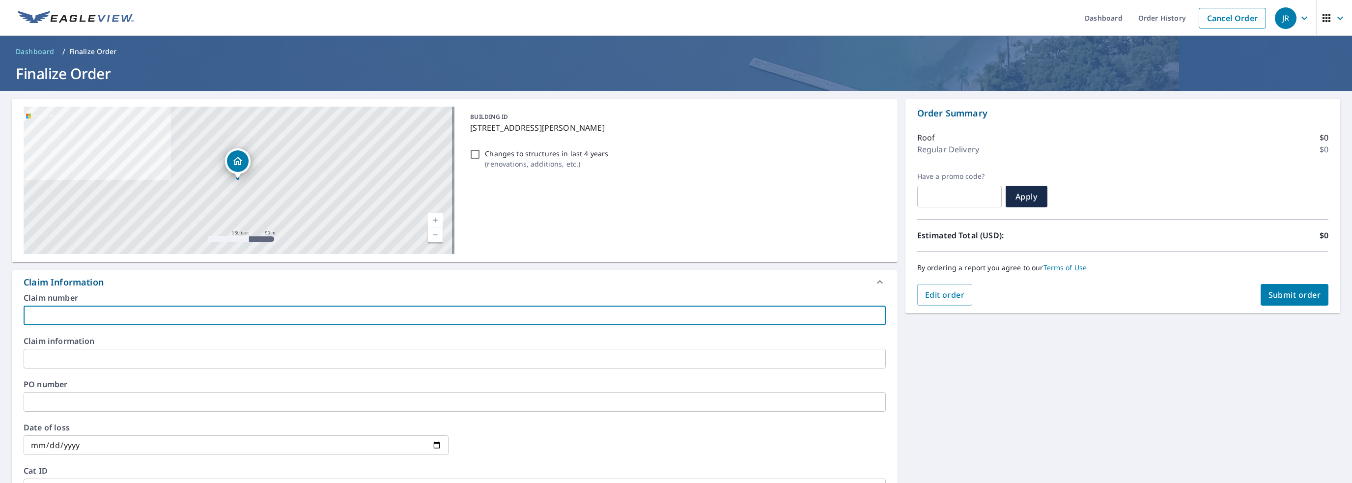
click at [255, 313] on input "text" at bounding box center [455, 316] width 862 height 20
type input "j"
checkbox input "true"
type input "je"
checkbox input "true"
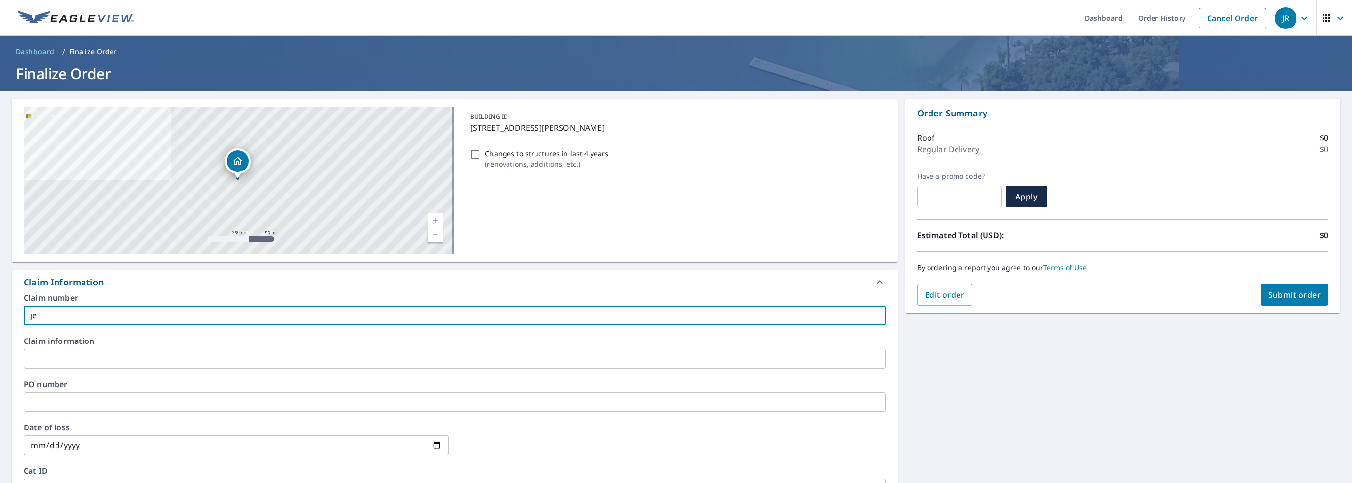
type input "jen"
checkbox input "true"
type input "jenn"
checkbox input "true"
type input "jenni"
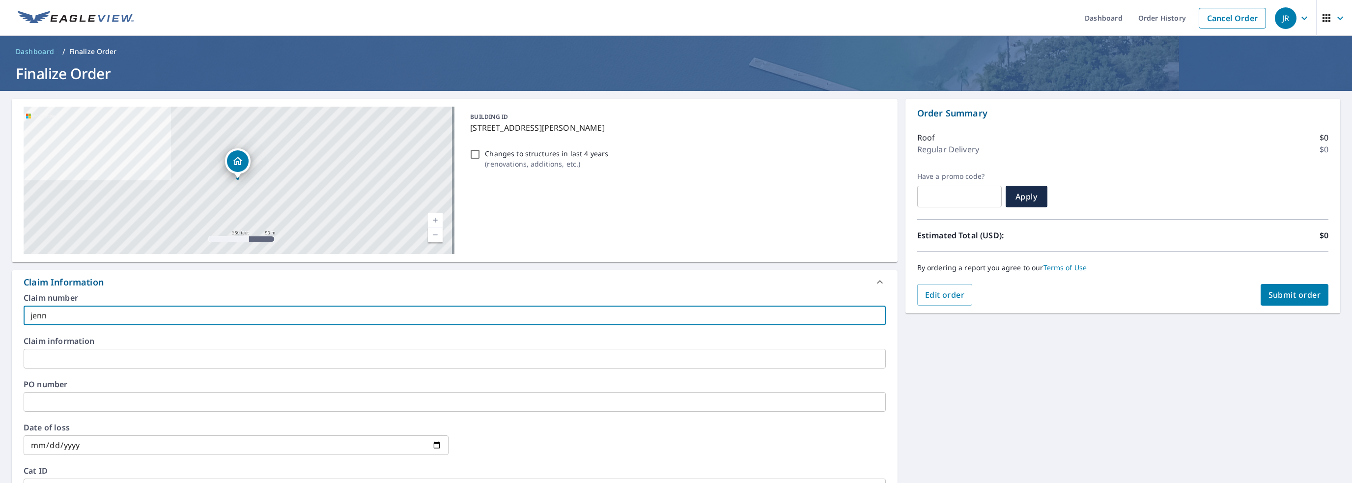
checkbox input "true"
type input "jennif"
checkbox input "true"
type input "jennife"
checkbox input "true"
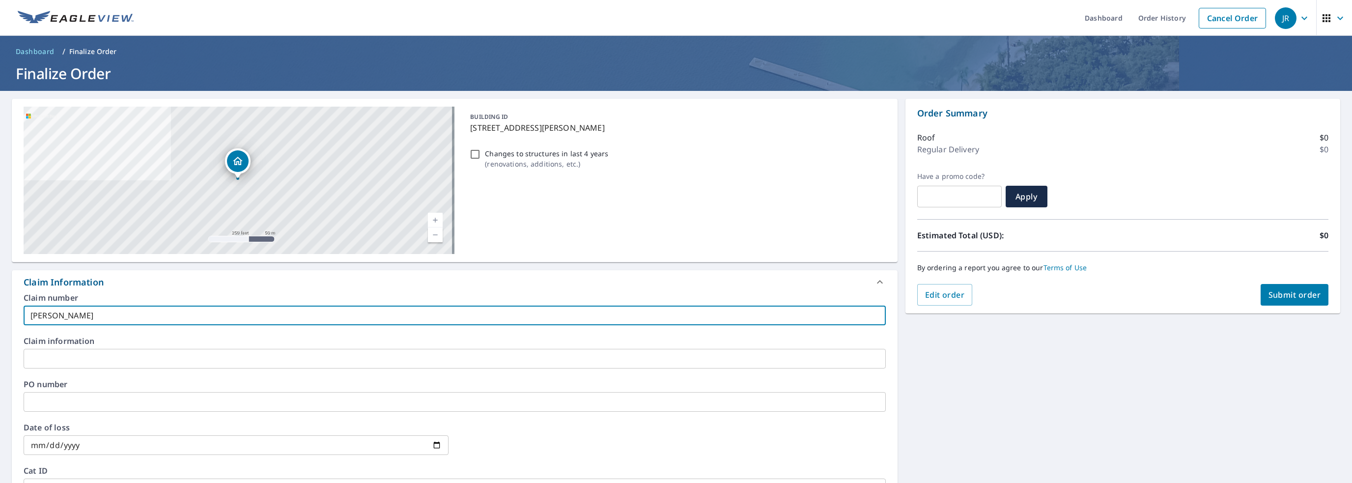
type input "jennifer"
checkbox input "true"
type input "jennifer"
checkbox input "true"
type input "jennifer"
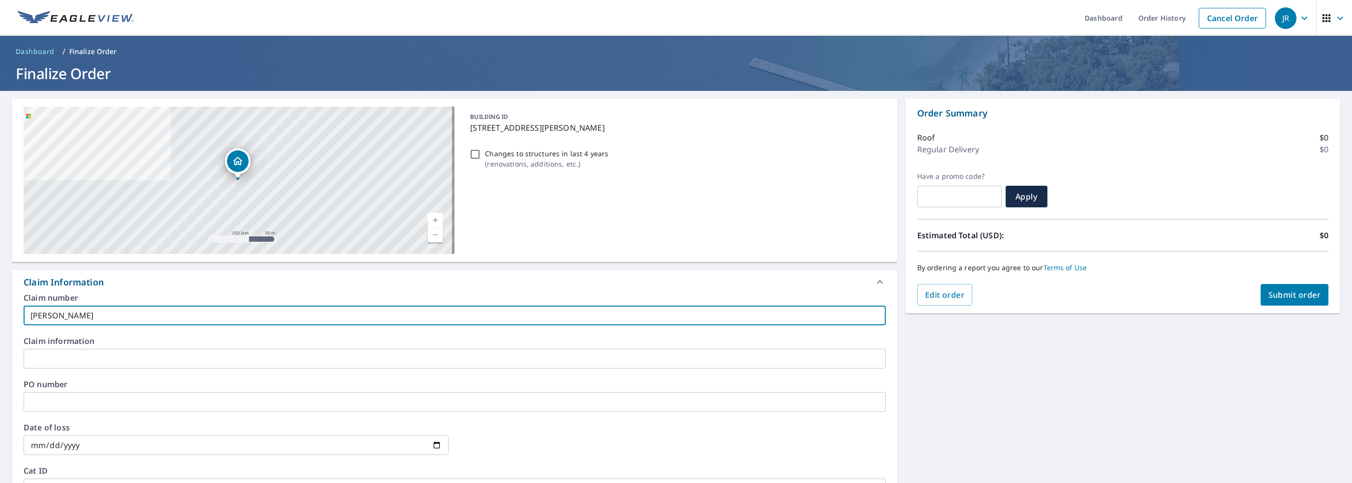
checkbox input "true"
type input "jennife"
checkbox input "true"
type input "jennif"
checkbox input "true"
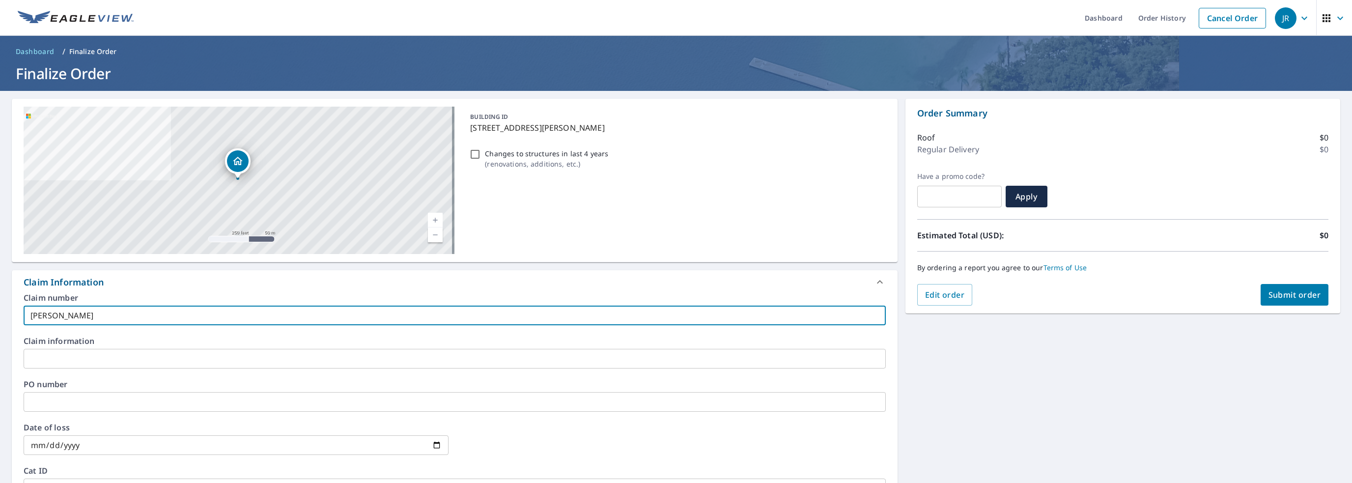
type input "jenni"
checkbox input "true"
type input "jen"
checkbox input "true"
type input "je"
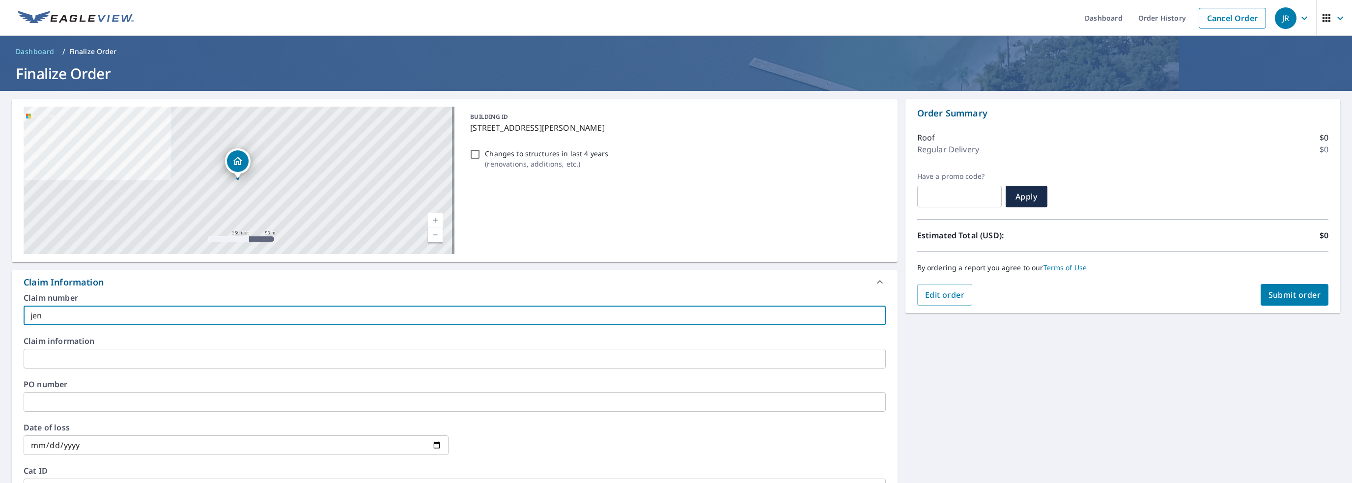
checkbox input "true"
type input "j"
checkbox input "true"
type input "J"
checkbox input "true"
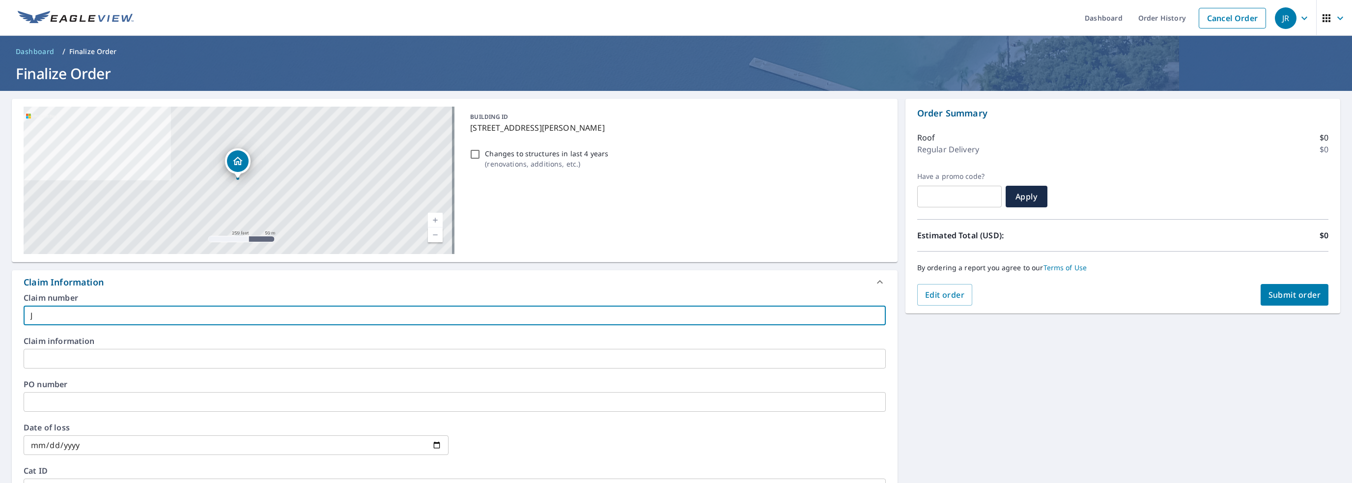
type input "Je"
checkbox input "true"
type input "Jen"
checkbox input "true"
type input "Jenn"
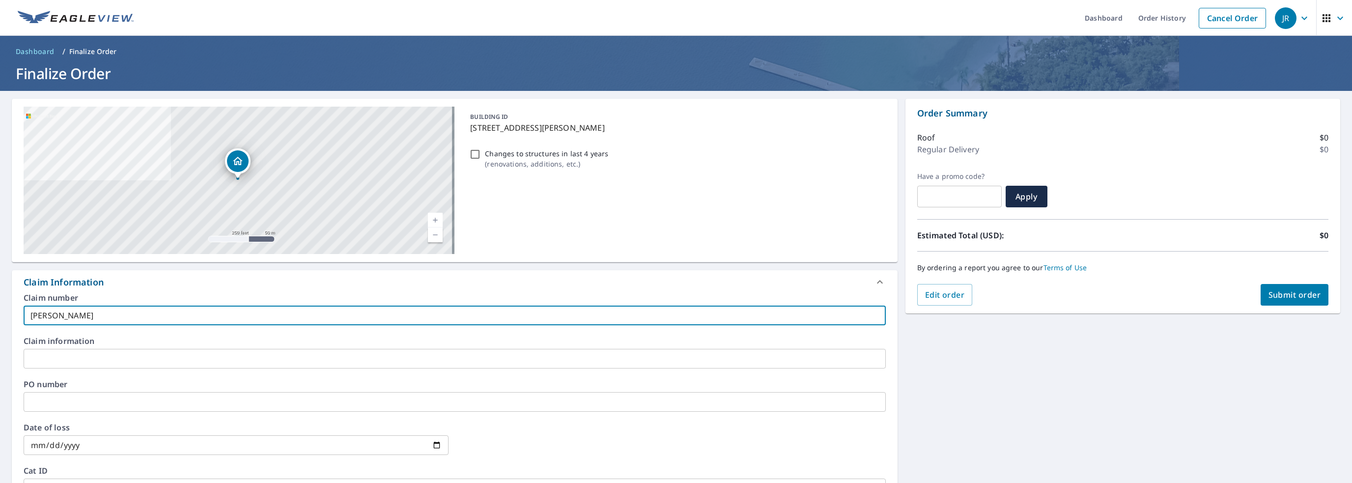
checkbox input "true"
type input "Jenni"
checkbox input "true"
type input "Jennif"
checkbox input "true"
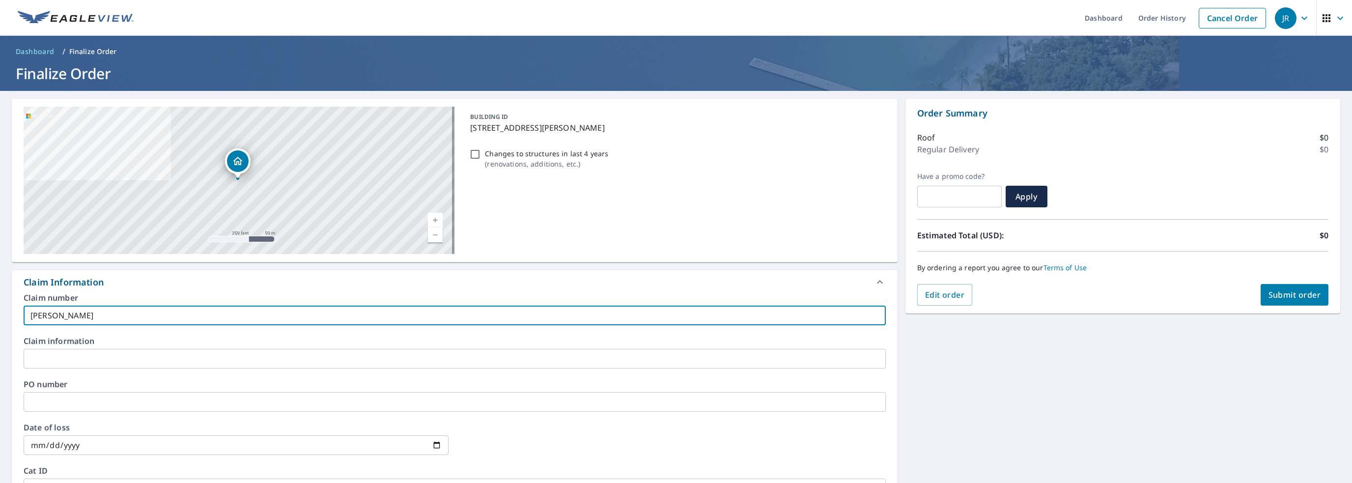
type input "Jennife"
checkbox input "true"
type input "Jennifer"
checkbox input "true"
type input "Jennifer"
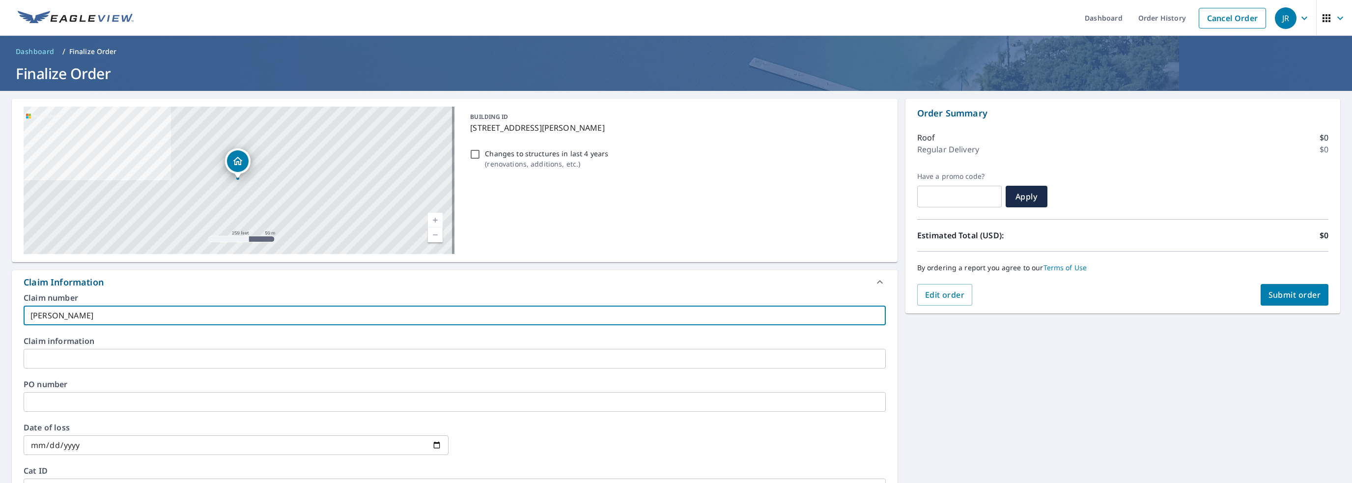
checkbox input "true"
type input "Jennifer L"
checkbox input "true"
type input "Jennifer Li"
checkbox input "true"
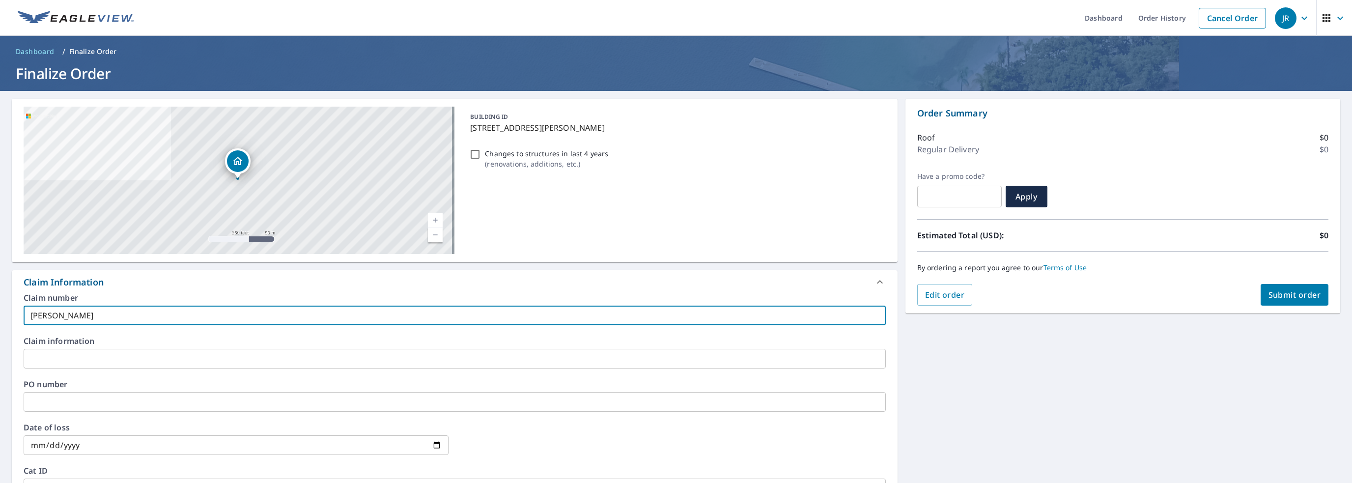
type input "Jennifer Lig"
checkbox input "true"
type input "Jennifer Ligh"
checkbox input "true"
type input "Jennifer Light"
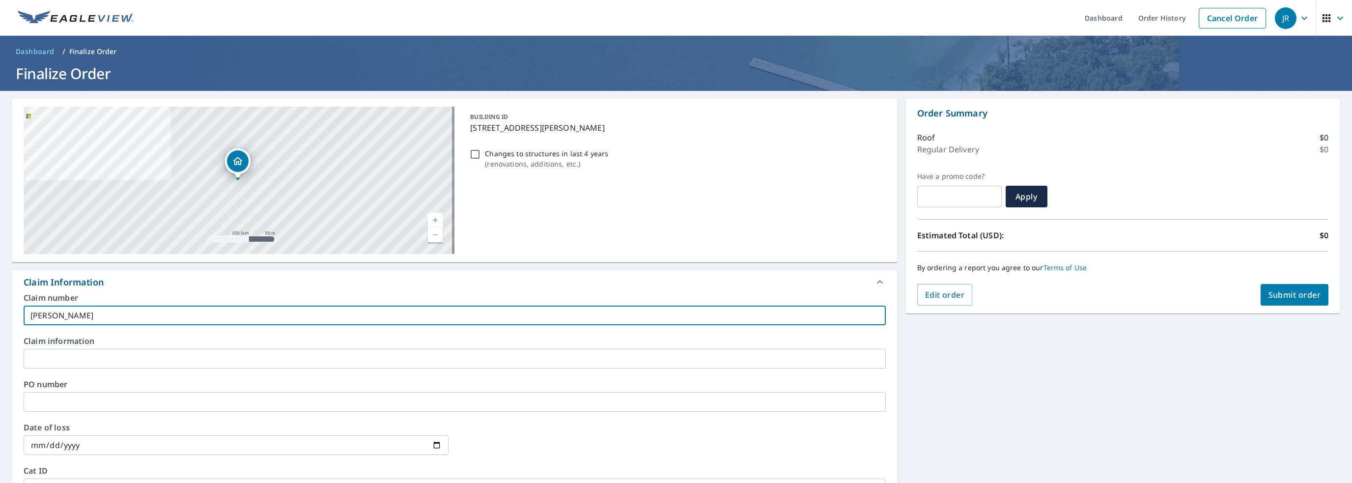
checkbox input "true"
type input "Jennifer Light"
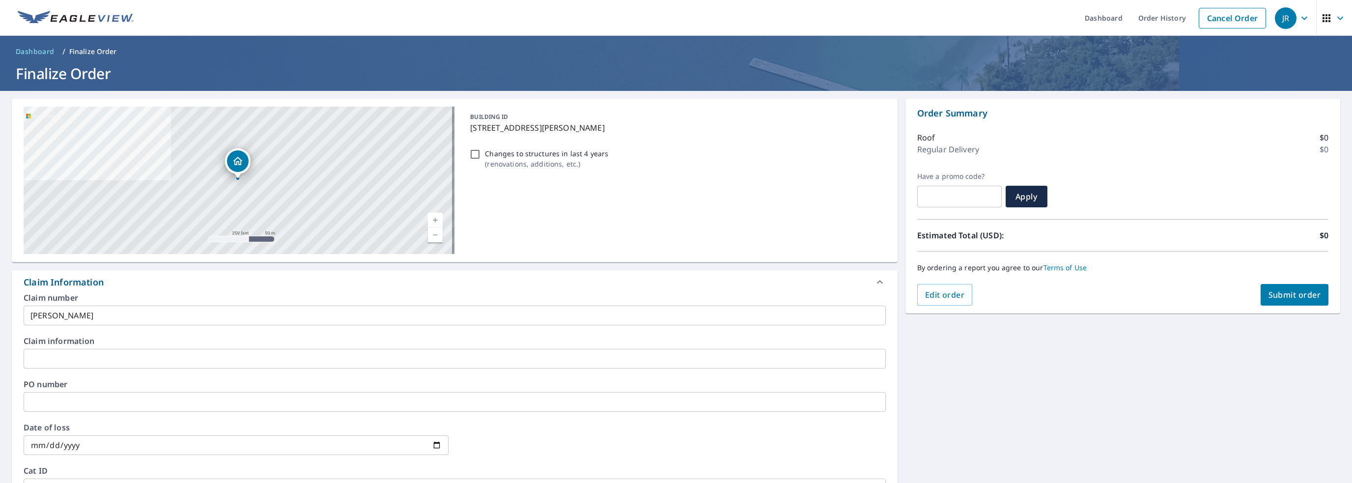
click at [231, 287] on div "Claim Information" at bounding box center [446, 282] width 845 height 13
checkbox input "true"
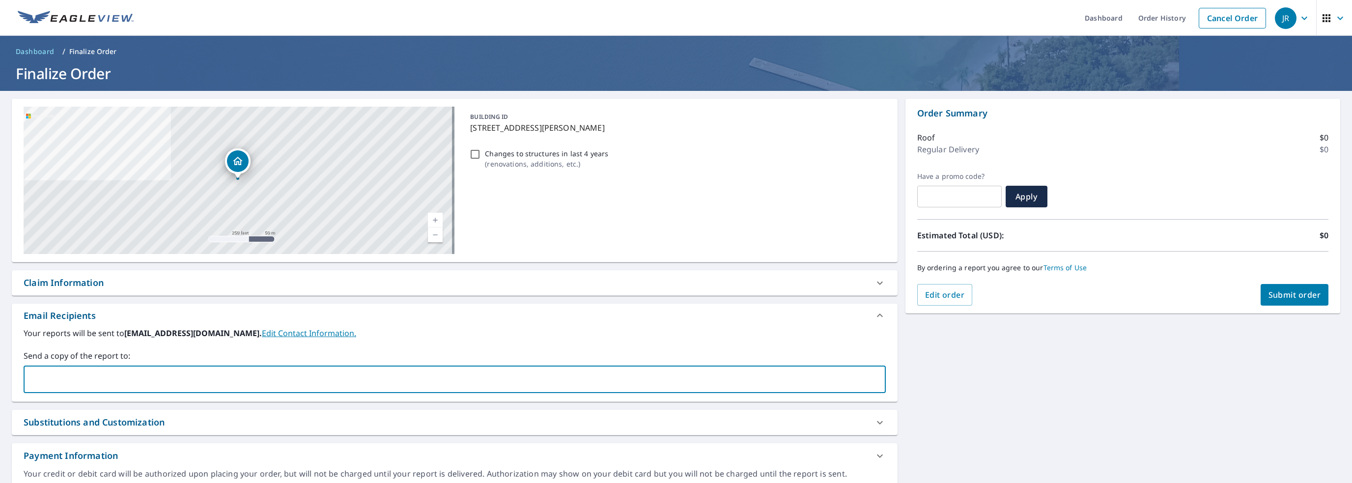
click at [190, 373] on input "text" at bounding box center [447, 379] width 839 height 19
type input "[PERSON_NAME][EMAIL_ADDRESS][DOMAIN_NAME]"
click at [1270, 290] on span "Submit order" at bounding box center [1295, 294] width 53 height 11
checkbox input "true"
